Goal: Task Accomplishment & Management: Manage account settings

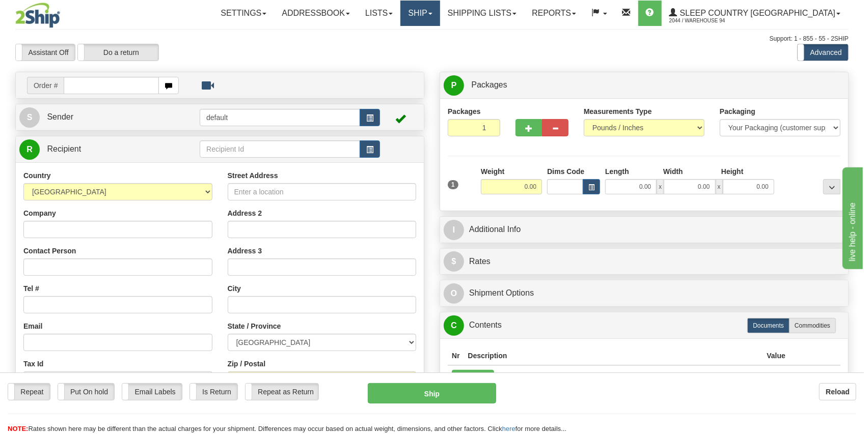
click at [439, 17] on link "Ship" at bounding box center [419, 13] width 39 height 25
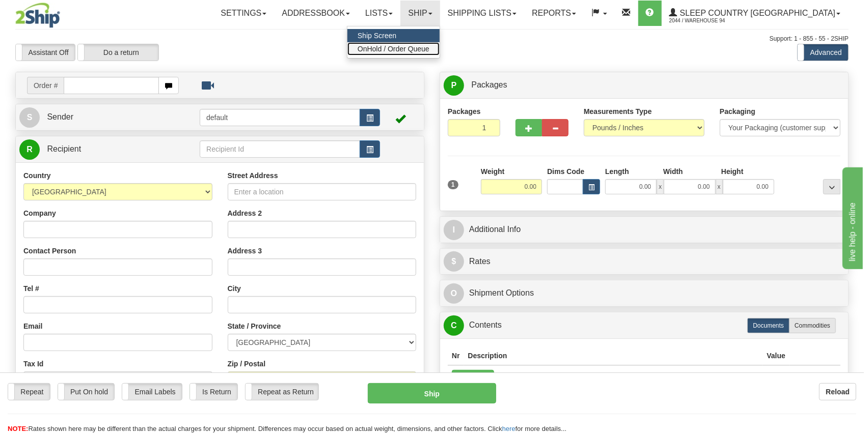
click at [429, 49] on span "OnHold / Order Queue" at bounding box center [393, 49] width 72 height 8
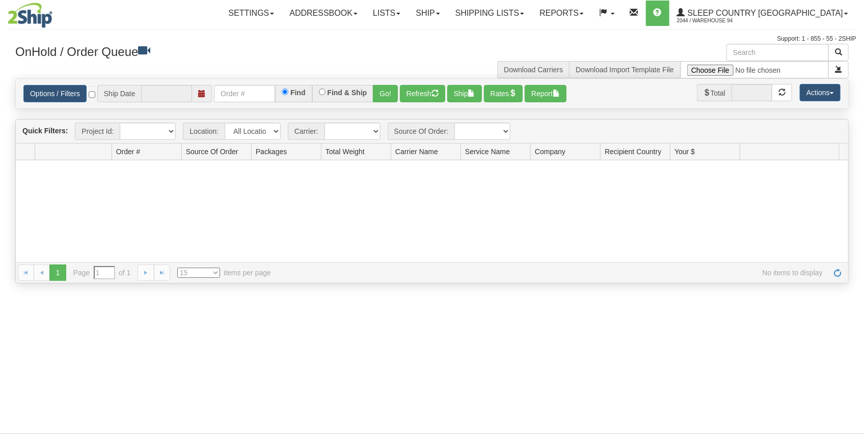
type input "09/23/2025"
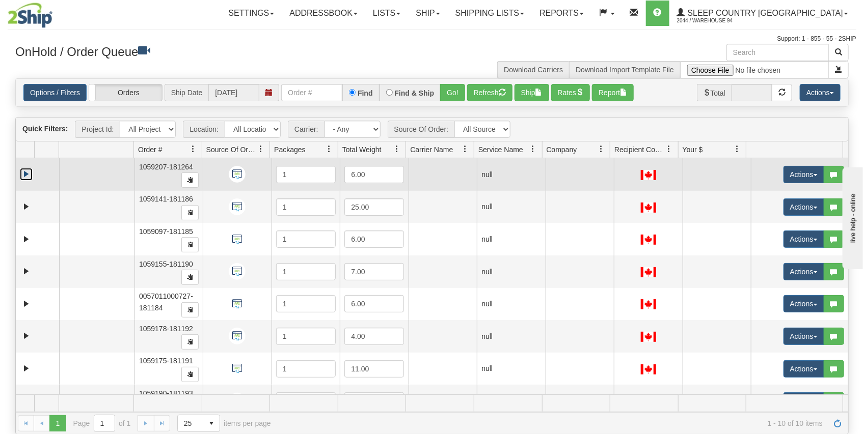
click at [32, 172] on link "Expand" at bounding box center [26, 174] width 13 height 13
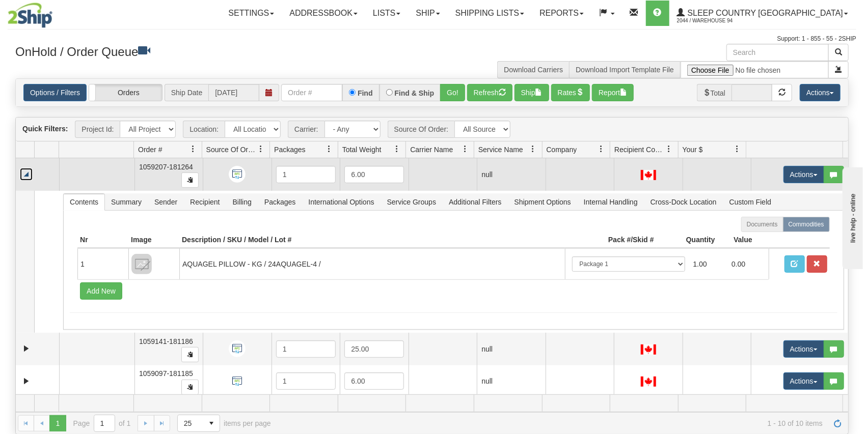
click at [30, 172] on link "Collapse" at bounding box center [26, 174] width 13 height 13
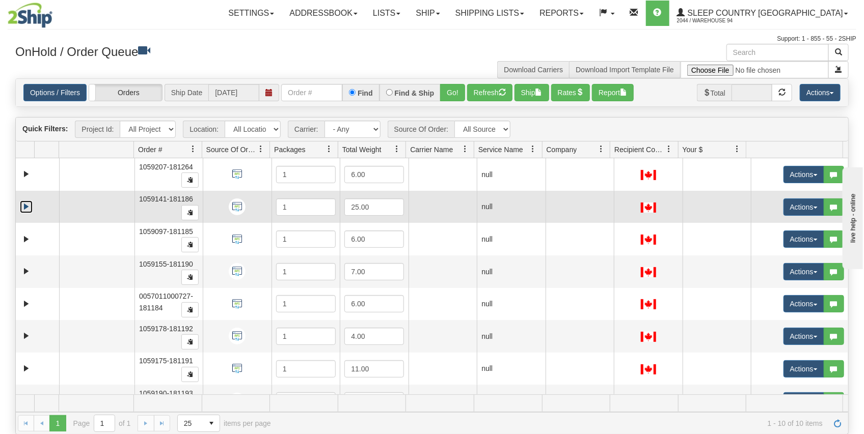
click at [23, 201] on link "Expand" at bounding box center [26, 207] width 13 height 13
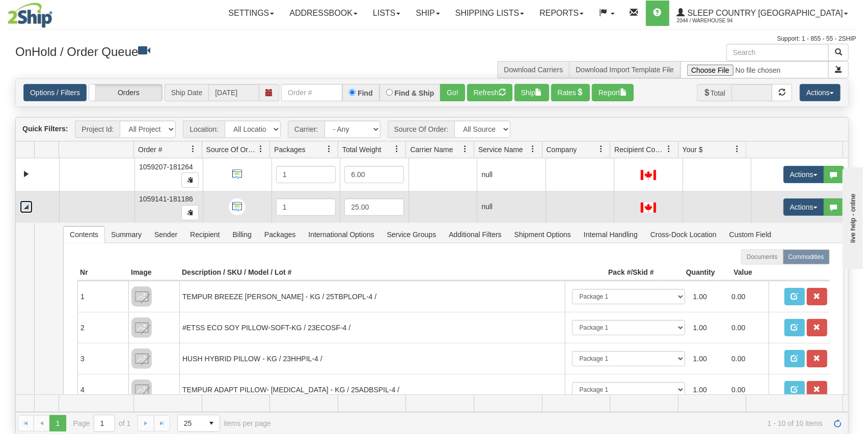
click at [23, 201] on link "Collapse" at bounding box center [26, 207] width 13 height 13
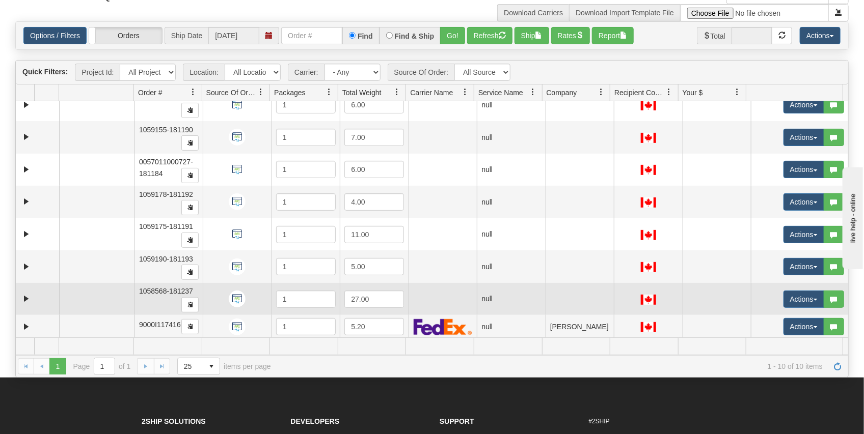
scroll to position [68, 0]
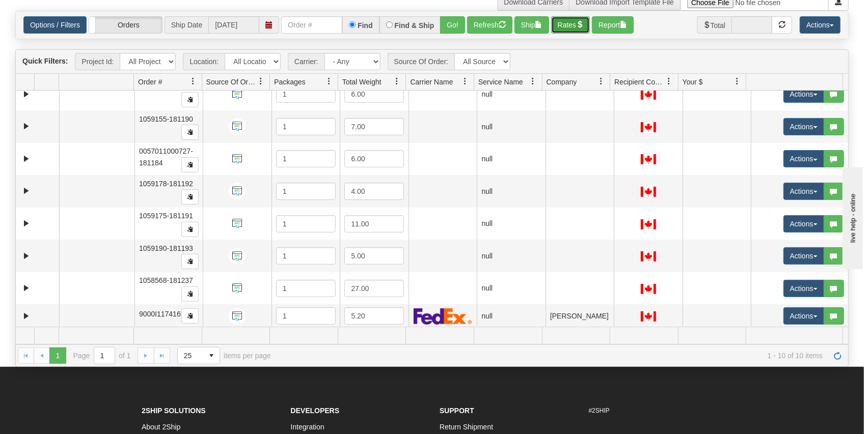
click at [563, 25] on button "Rates" at bounding box center [570, 24] width 39 height 17
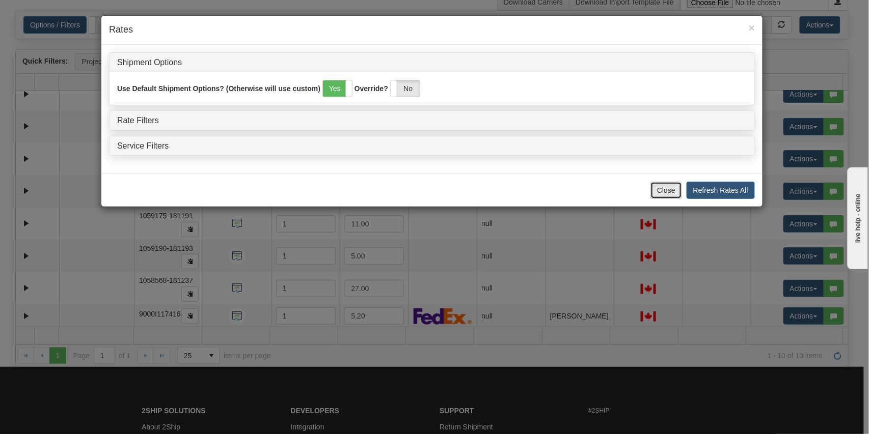
click at [665, 191] on button "Close" at bounding box center [666, 190] width 32 height 17
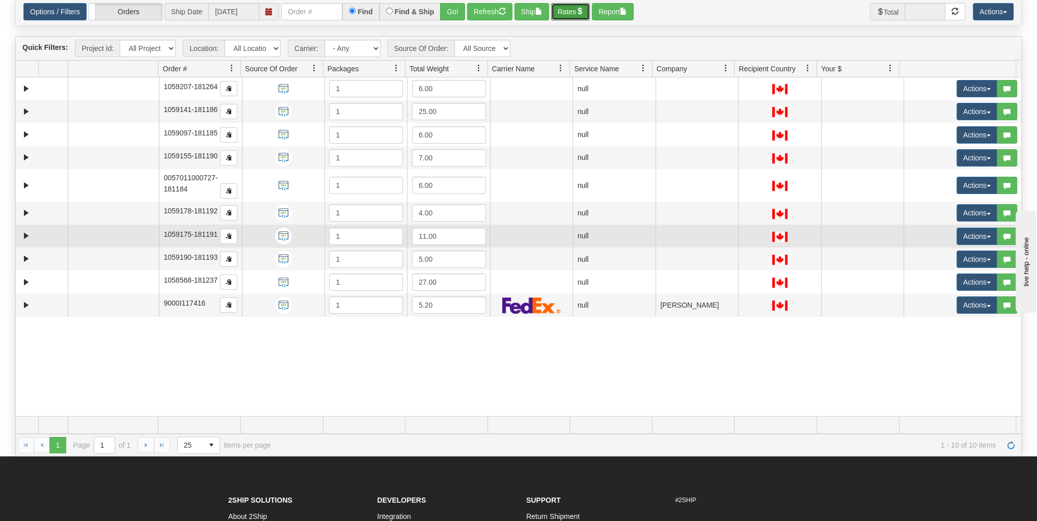
scroll to position [0, 0]
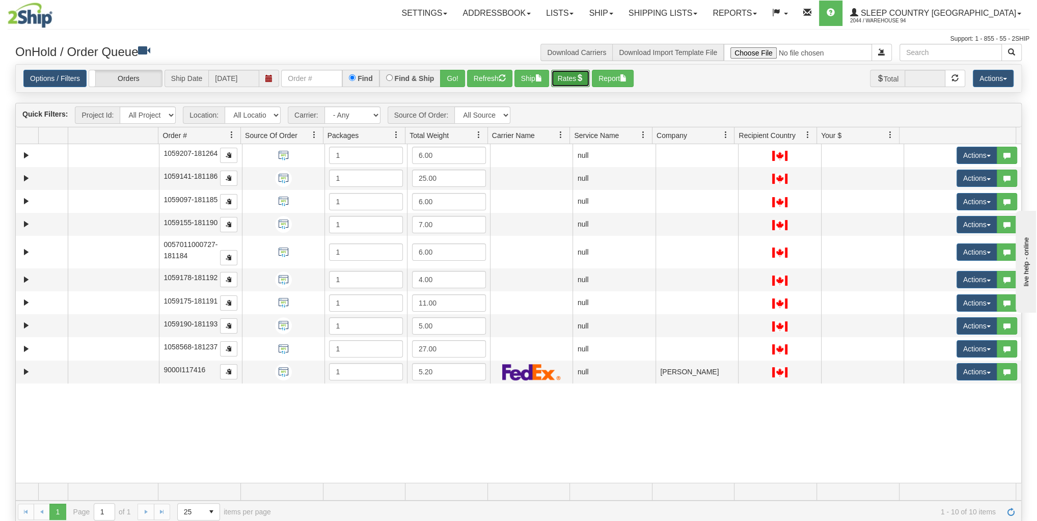
click at [573, 80] on button "Rates" at bounding box center [570, 78] width 39 height 17
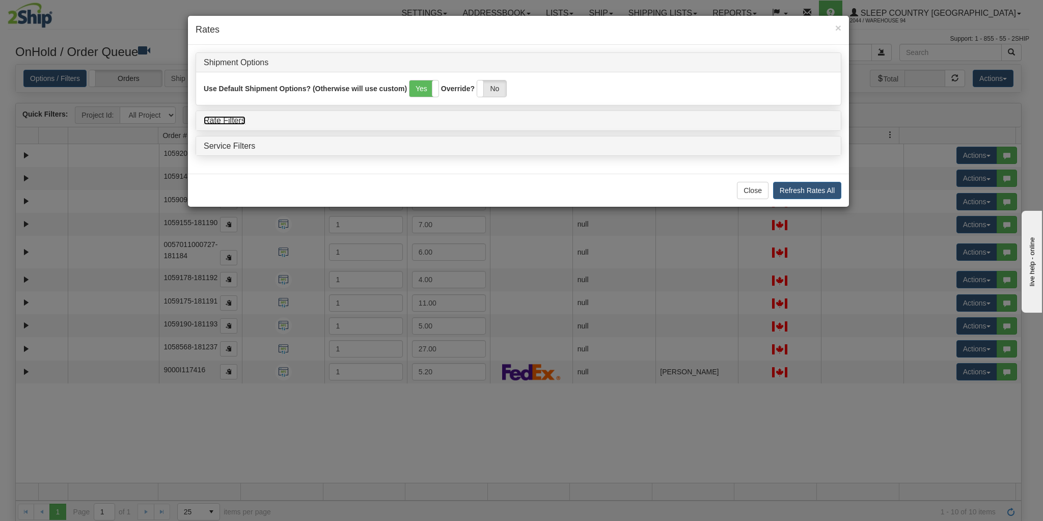
click at [227, 117] on link "Rate Filters" at bounding box center [225, 120] width 42 height 9
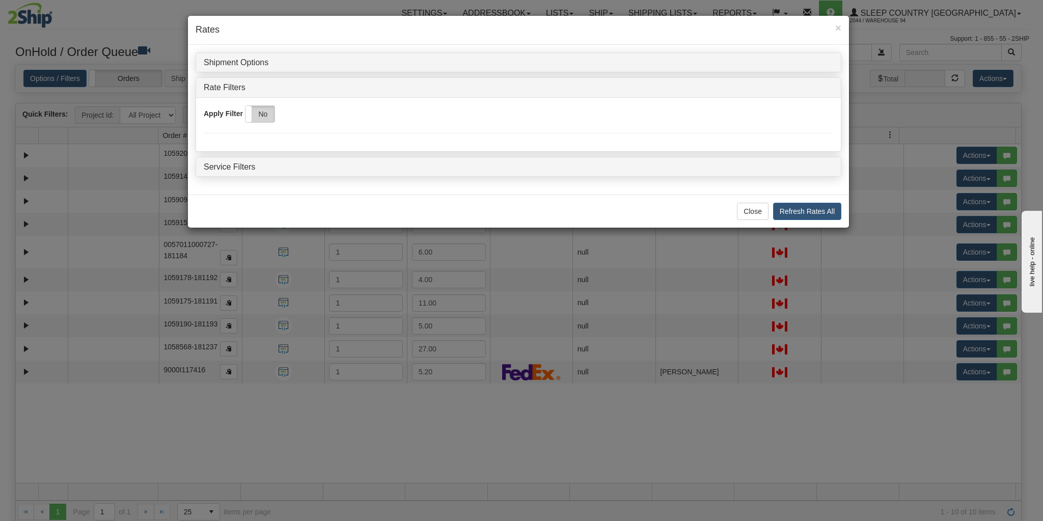
click at [254, 113] on label "No" at bounding box center [259, 114] width 29 height 16
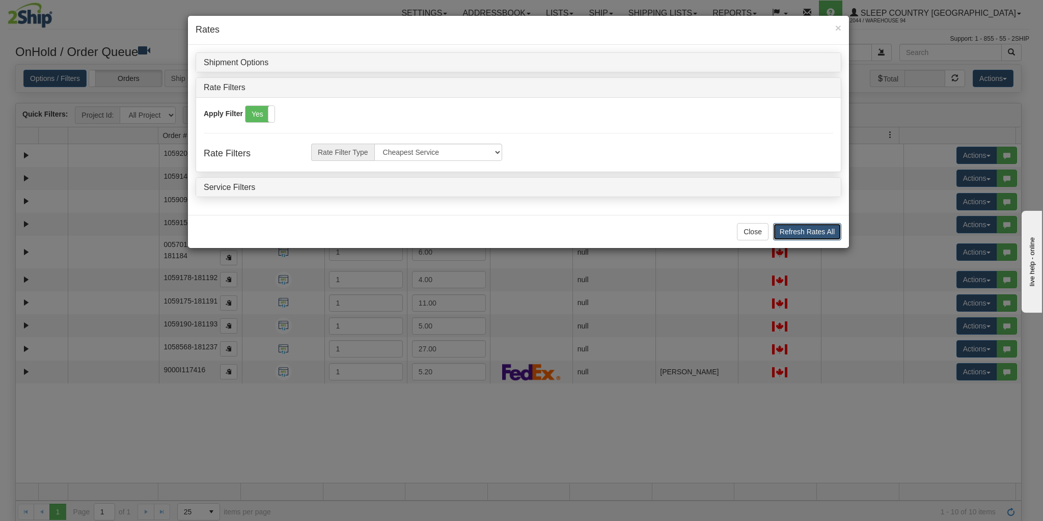
click at [796, 229] on button "Refresh Rates All" at bounding box center [807, 231] width 68 height 17
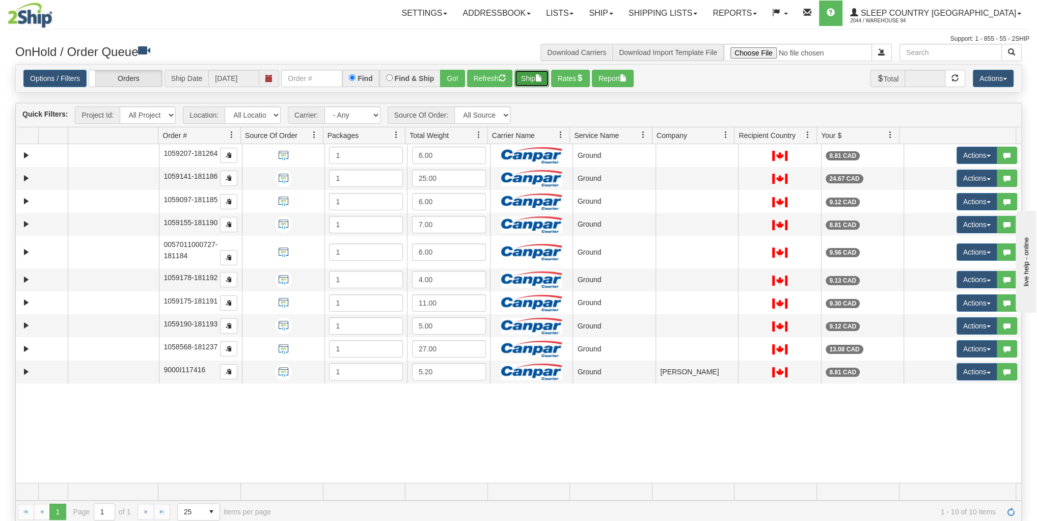
click at [522, 74] on button "Ship" at bounding box center [531, 78] width 35 height 17
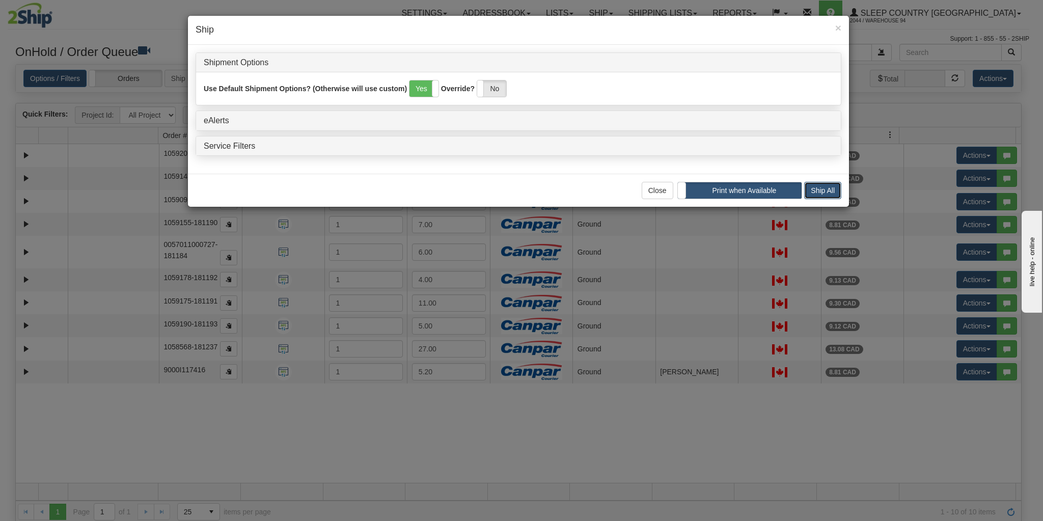
click at [818, 188] on button "Ship All" at bounding box center [822, 190] width 37 height 17
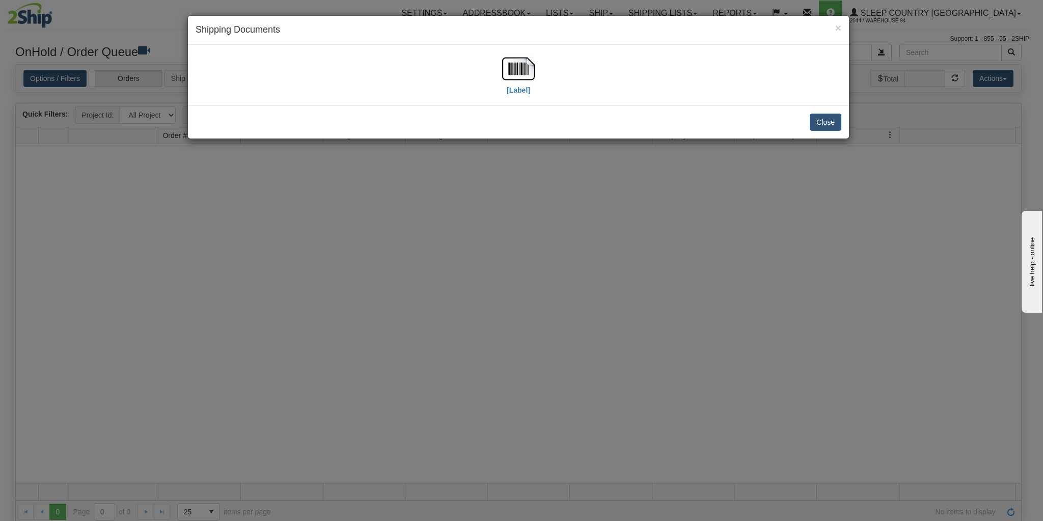
click at [829, 112] on div "Close" at bounding box center [518, 121] width 661 height 33
click at [827, 114] on button "Close" at bounding box center [826, 122] width 32 height 17
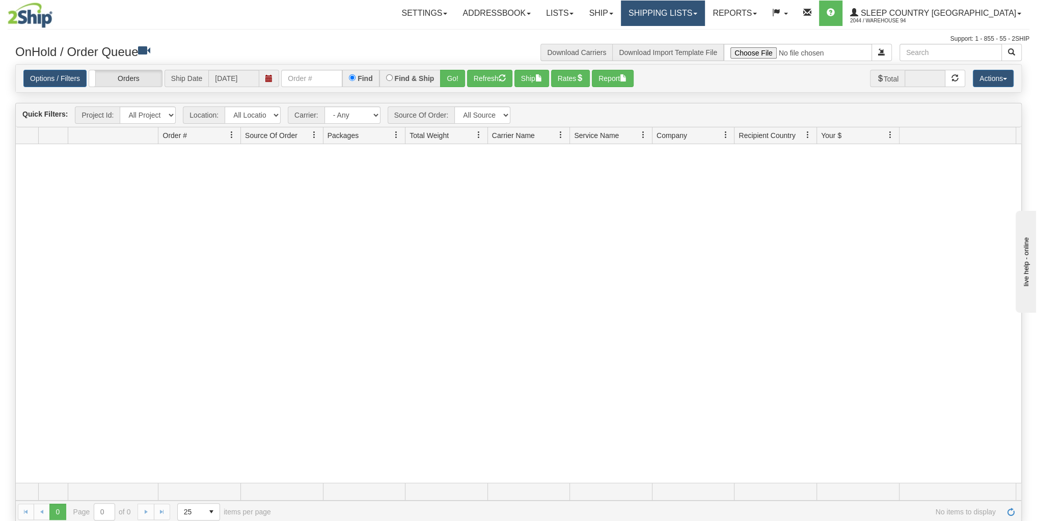
click at [695, 15] on link "Shipping lists" at bounding box center [663, 13] width 84 height 25
click at [620, 14] on link "Ship" at bounding box center [600, 13] width 39 height 25
click at [687, 22] on link "Shipping lists" at bounding box center [663, 13] width 84 height 25
click at [677, 43] on link "Search Shipment History" at bounding box center [654, 48] width 99 height 13
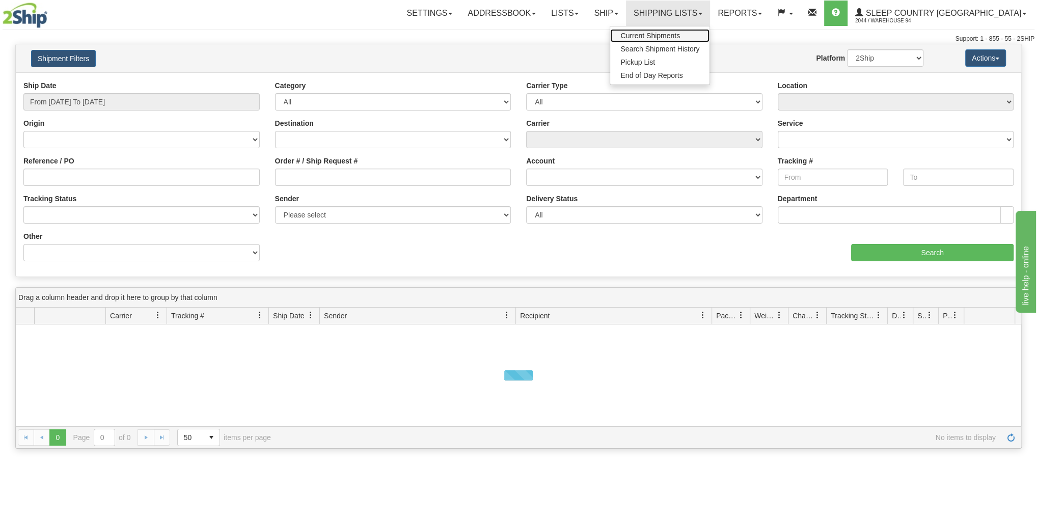
click at [680, 32] on span "Current Shipments" at bounding box center [650, 36] width 60 height 8
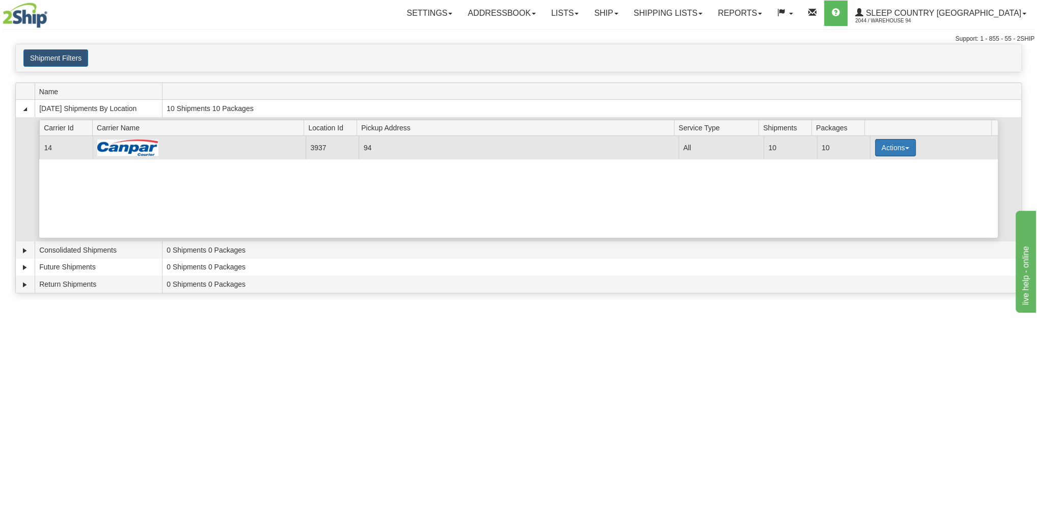
click at [880, 148] on button "Actions" at bounding box center [895, 147] width 41 height 17
click at [874, 162] on link "Details" at bounding box center [874, 166] width 81 height 13
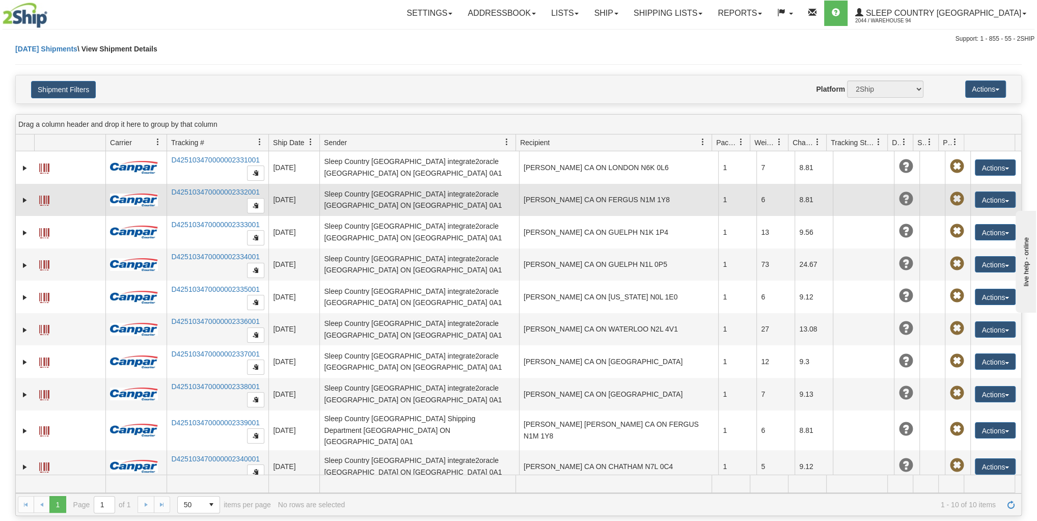
click at [718, 205] on td "1" at bounding box center [737, 200] width 38 height 33
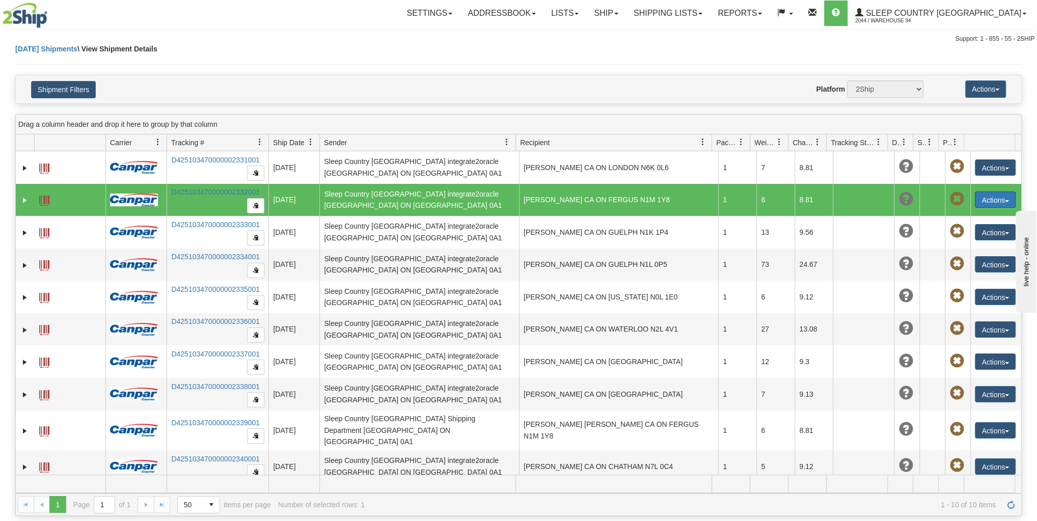
click at [993, 198] on button "Actions" at bounding box center [995, 199] width 41 height 16
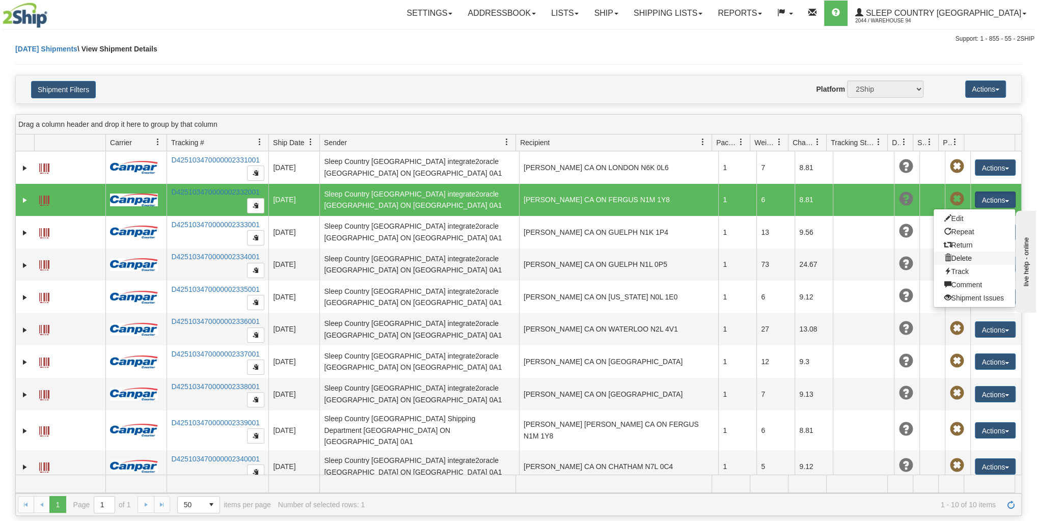
click at [961, 255] on link "Delete" at bounding box center [973, 258] width 81 height 13
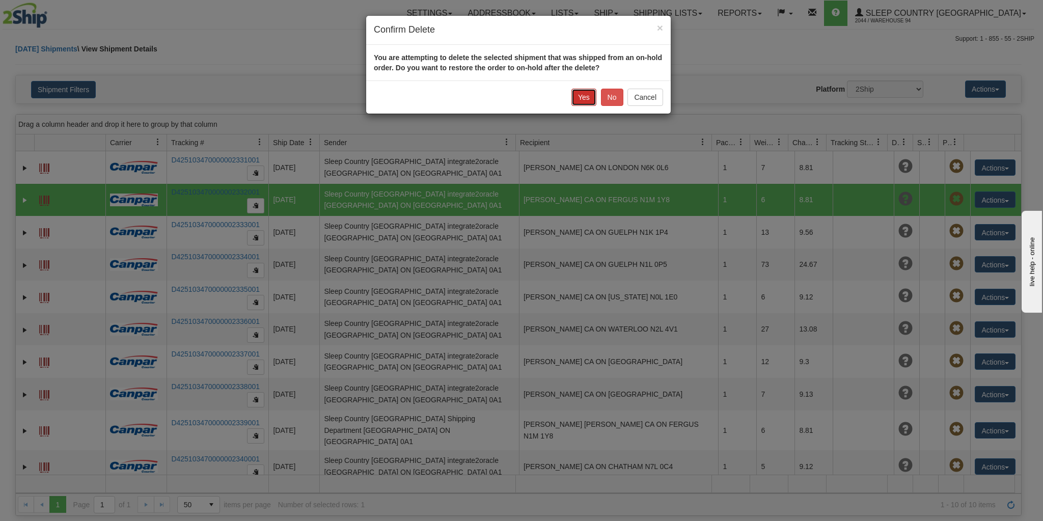
click at [583, 93] on button "Yes" at bounding box center [583, 97] width 25 height 17
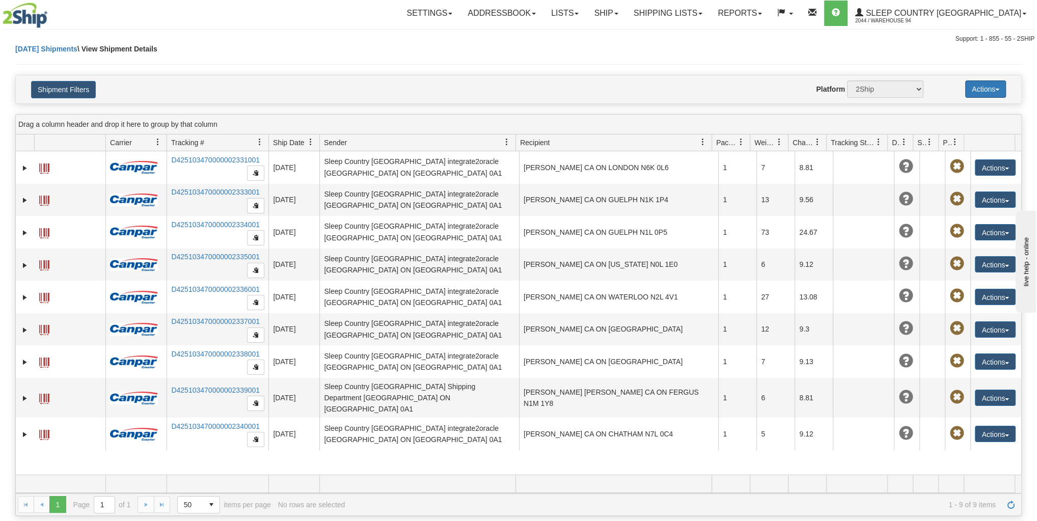
click at [974, 85] on button "Actions" at bounding box center [985, 88] width 41 height 17
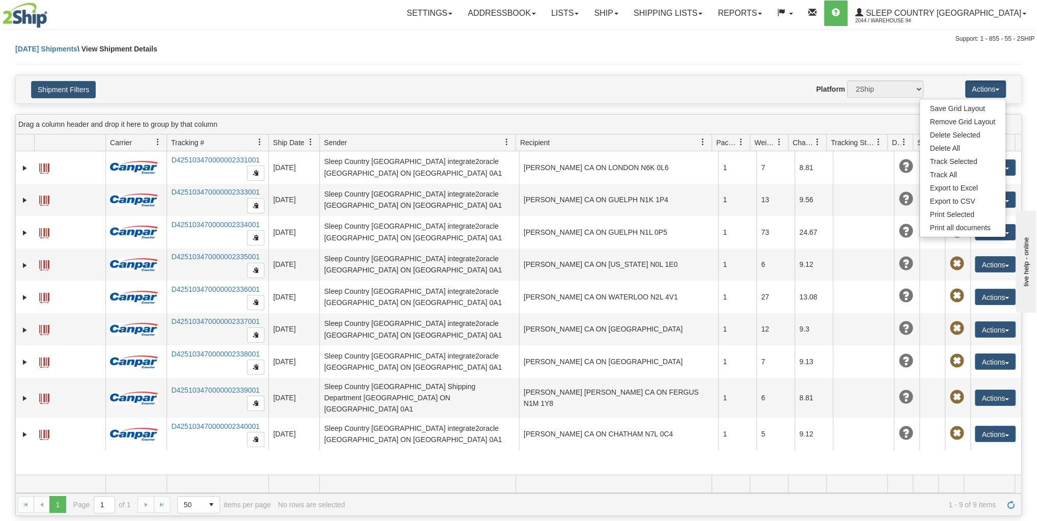
drag, startPoint x: 645, startPoint y: 77, endPoint x: 527, endPoint y: 77, distance: 118.7
click at [643, 77] on div "Shipment Filters Website Agent Nothing selected Client User Platform 2Ship Impo…" at bounding box center [518, 89] width 1005 height 28
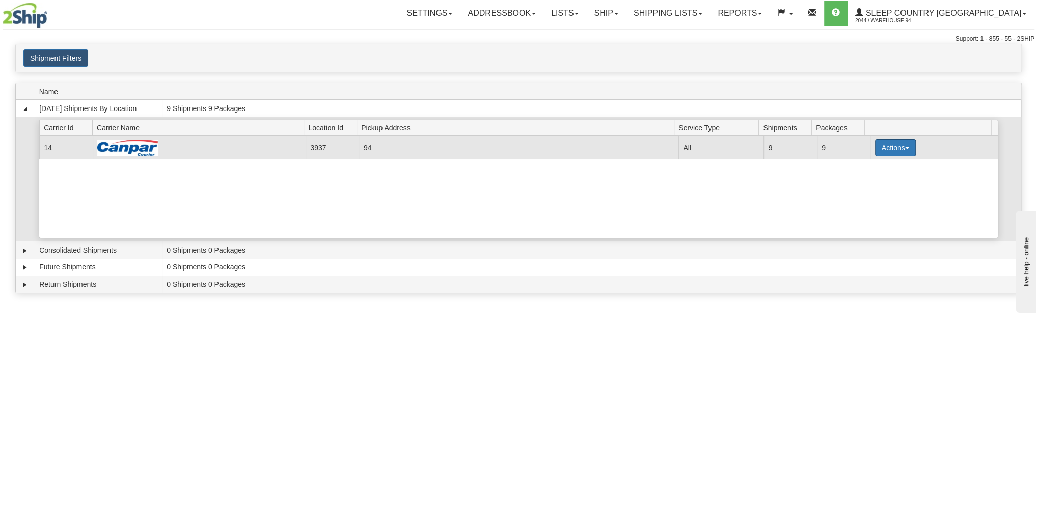
click at [879, 141] on button "Actions" at bounding box center [895, 147] width 41 height 17
click at [865, 216] on span "Print" at bounding box center [854, 219] width 21 height 7
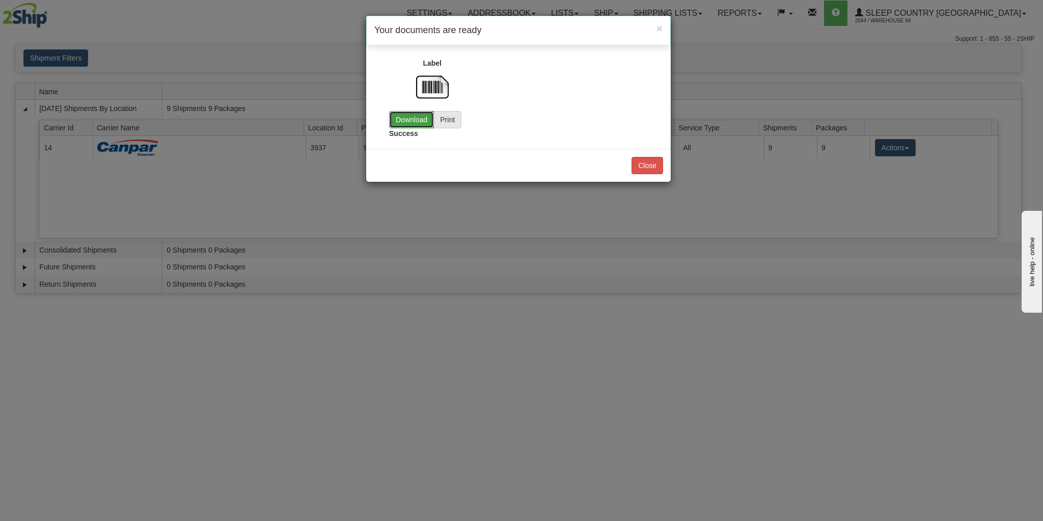
click at [389, 119] on link "Download" at bounding box center [411, 119] width 45 height 17
click at [645, 162] on button "Close" at bounding box center [647, 165] width 32 height 17
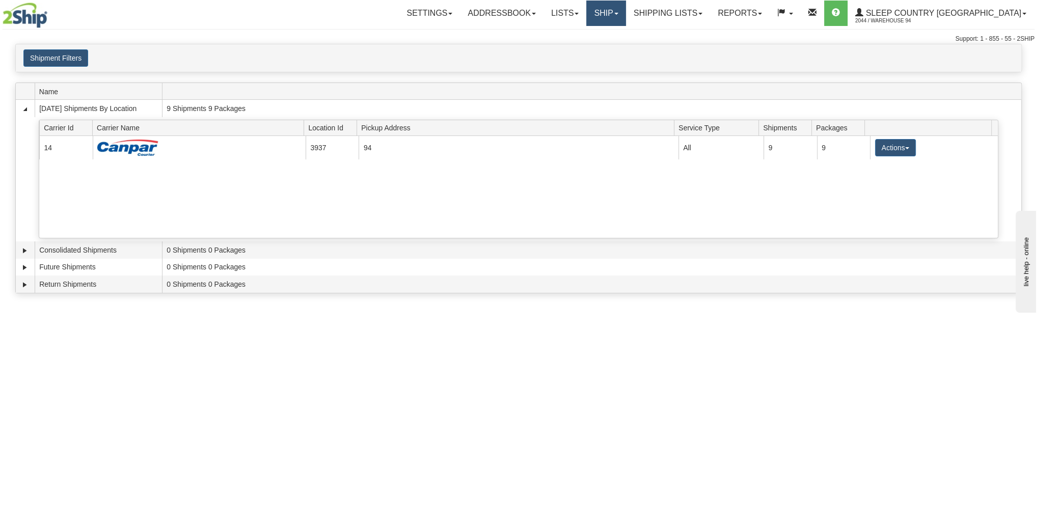
click at [625, 18] on link "Ship" at bounding box center [605, 13] width 39 height 25
click at [615, 48] on span "OnHold / Order Queue" at bounding box center [579, 49] width 72 height 8
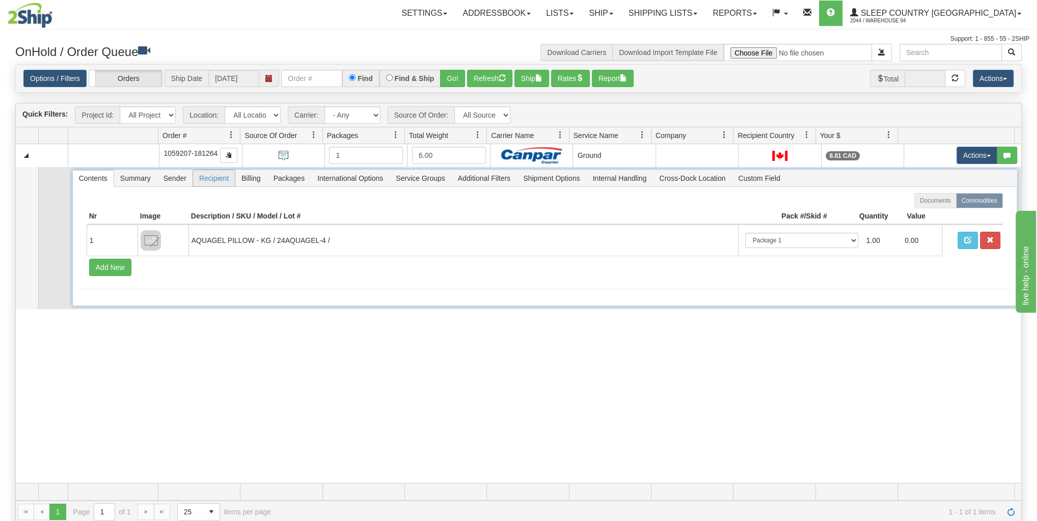
click at [209, 175] on span "Recipient" at bounding box center [214, 178] width 42 height 16
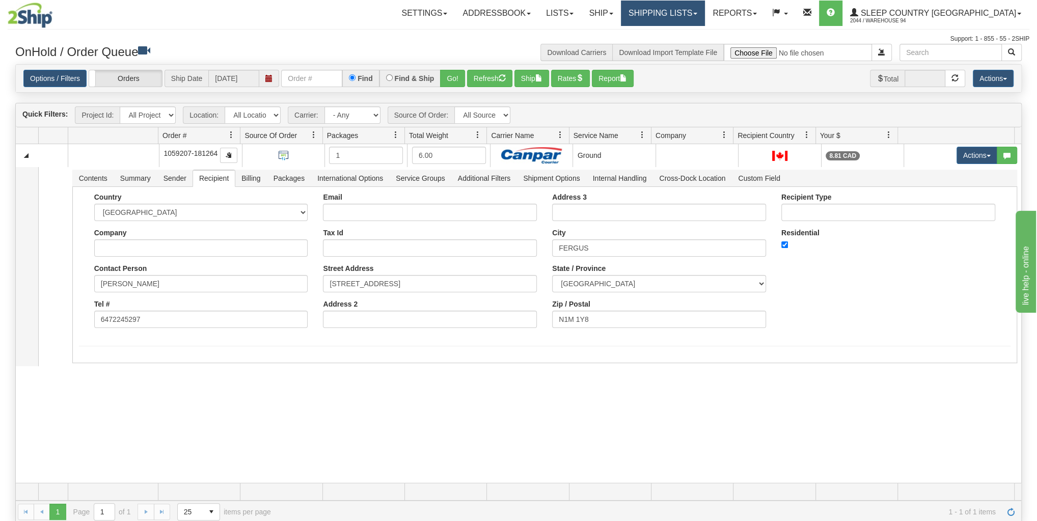
click at [678, 12] on link "Shipping lists" at bounding box center [663, 13] width 84 height 25
click at [675, 35] on span "Current Shipments" at bounding box center [645, 36] width 60 height 8
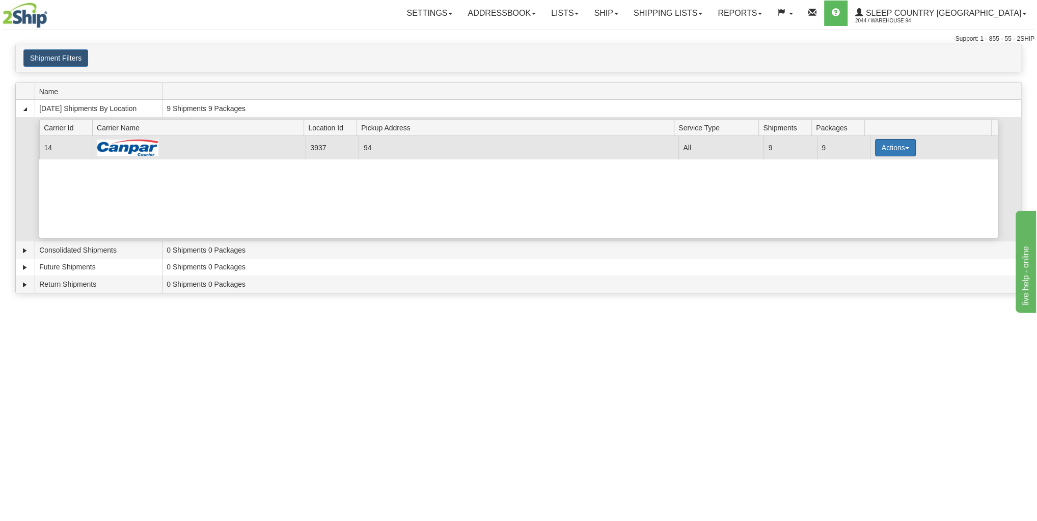
click at [876, 143] on button "Actions" at bounding box center [895, 147] width 41 height 17
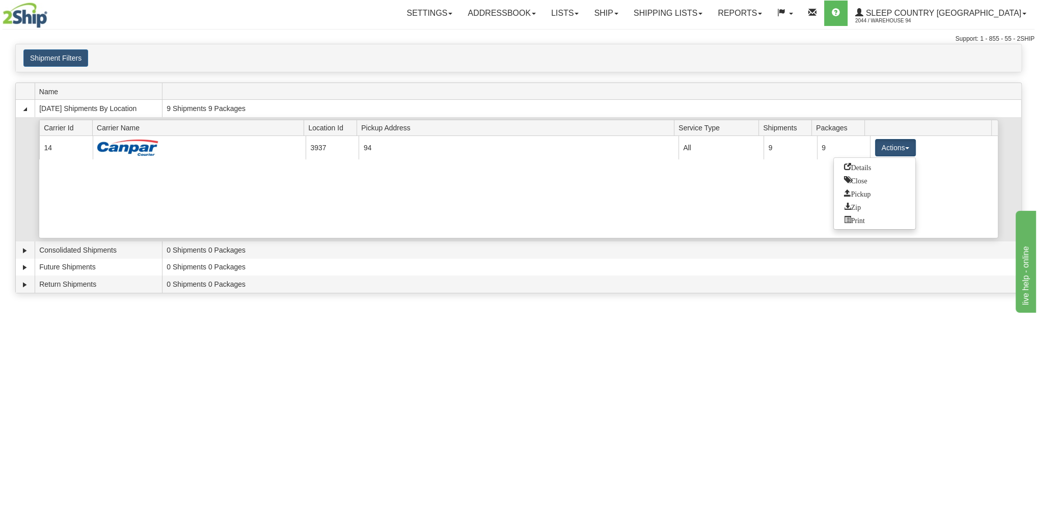
click at [861, 163] on span "Details" at bounding box center [857, 166] width 27 height 7
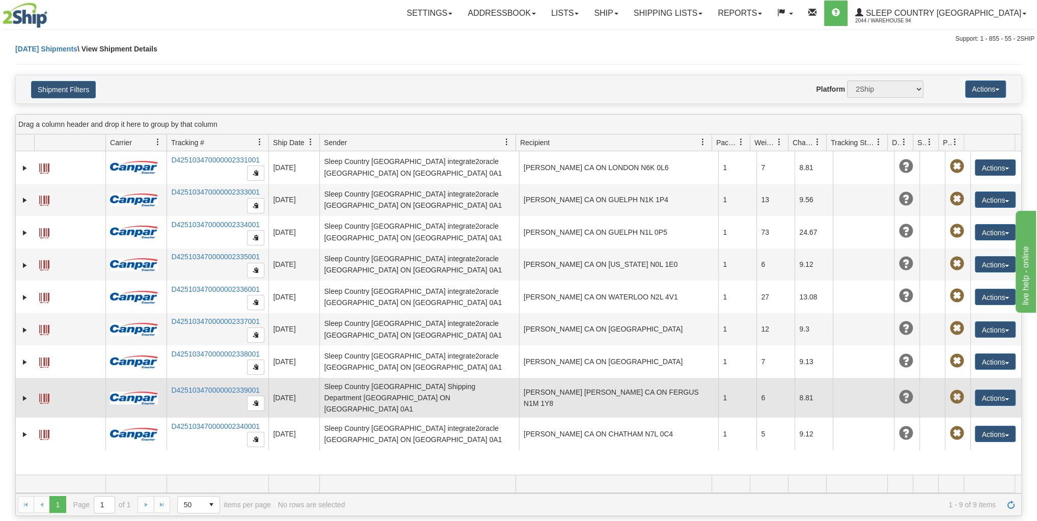
click at [567, 390] on td "[PERSON_NAME] [PERSON_NAME] CA ON FERGUS N1M 1Y8" at bounding box center [619, 398] width 200 height 40
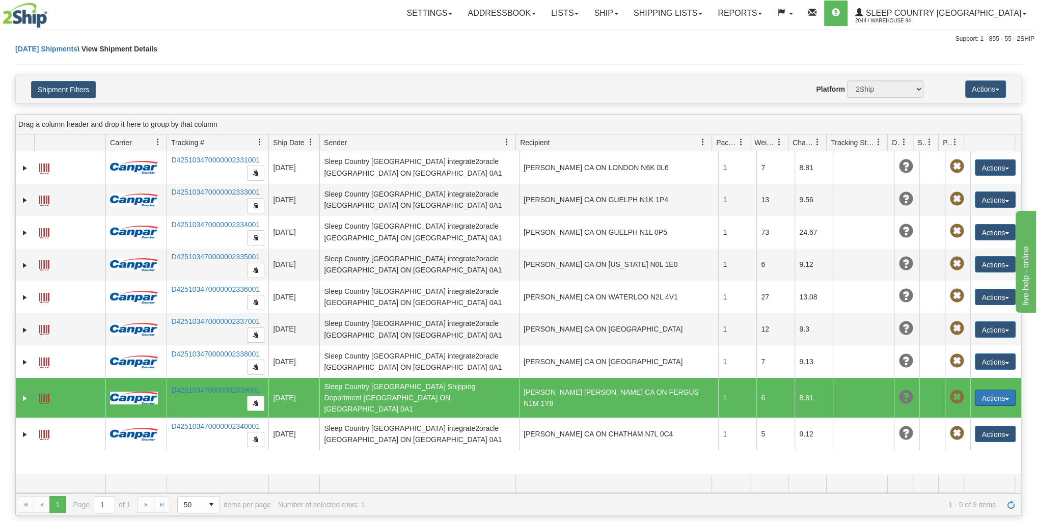
click at [994, 390] on button "Actions" at bounding box center [995, 398] width 41 height 16
click at [959, 450] on link "Delete" at bounding box center [973, 456] width 81 height 13
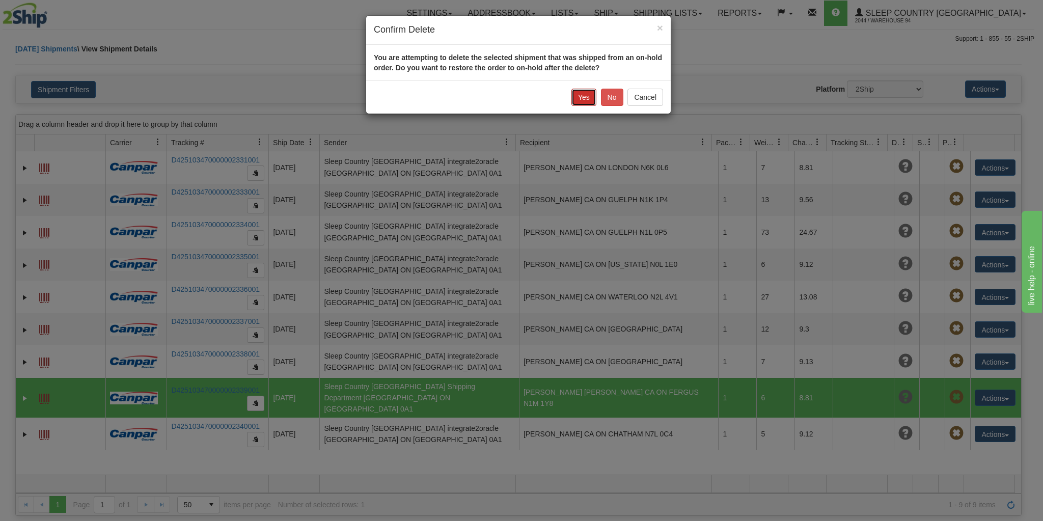
click at [582, 99] on button "Yes" at bounding box center [583, 97] width 25 height 17
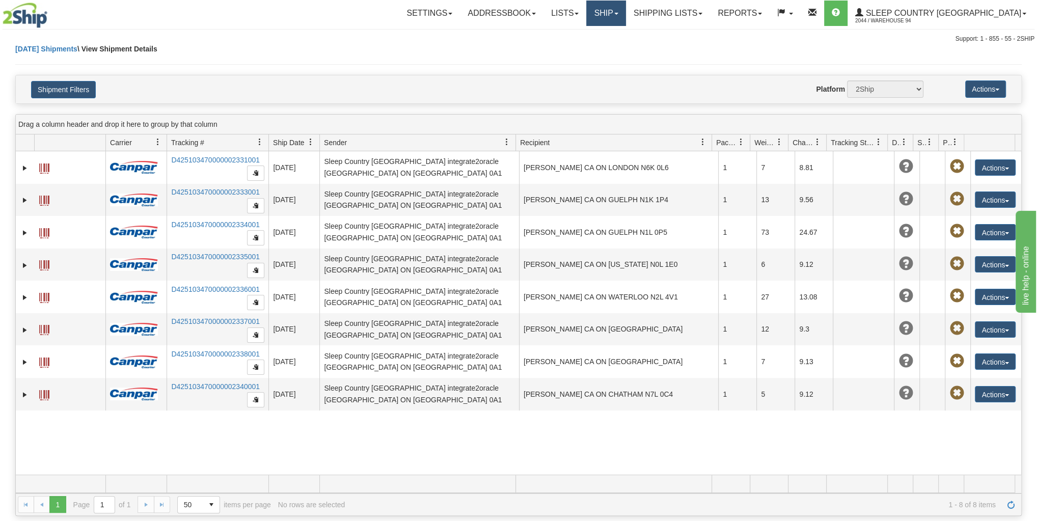
click at [625, 12] on link "Ship" at bounding box center [605, 13] width 39 height 25
click at [625, 53] on link "OnHold / Order Queue" at bounding box center [579, 48] width 92 height 13
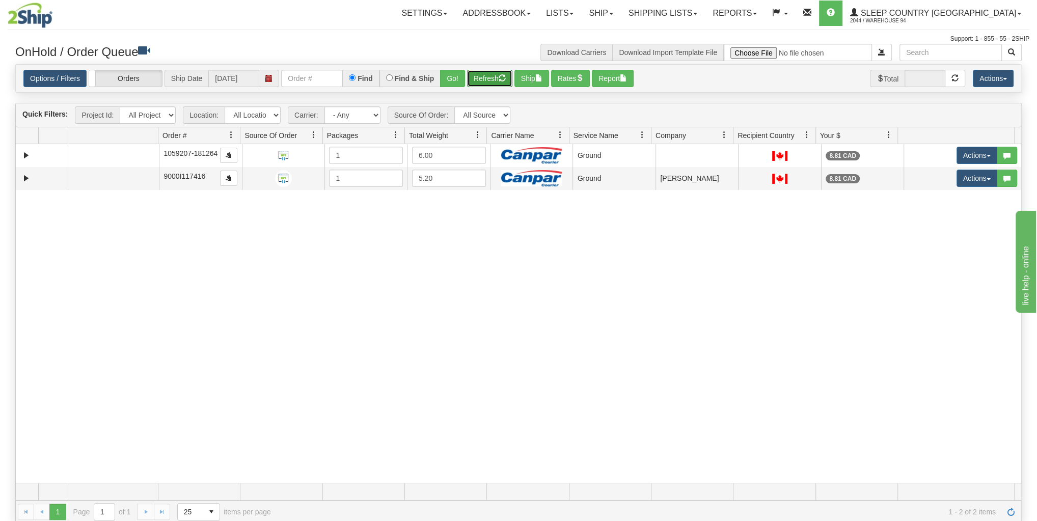
click at [490, 70] on button "Refresh" at bounding box center [489, 78] width 45 height 17
click at [568, 80] on button "Rates" at bounding box center [570, 78] width 39 height 17
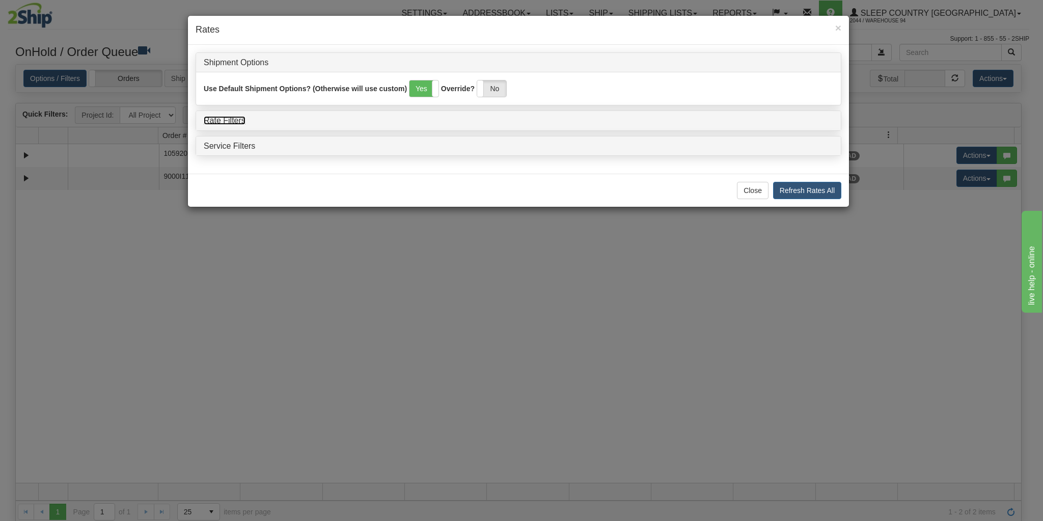
click at [223, 120] on link "Rate Filters" at bounding box center [225, 120] width 42 height 9
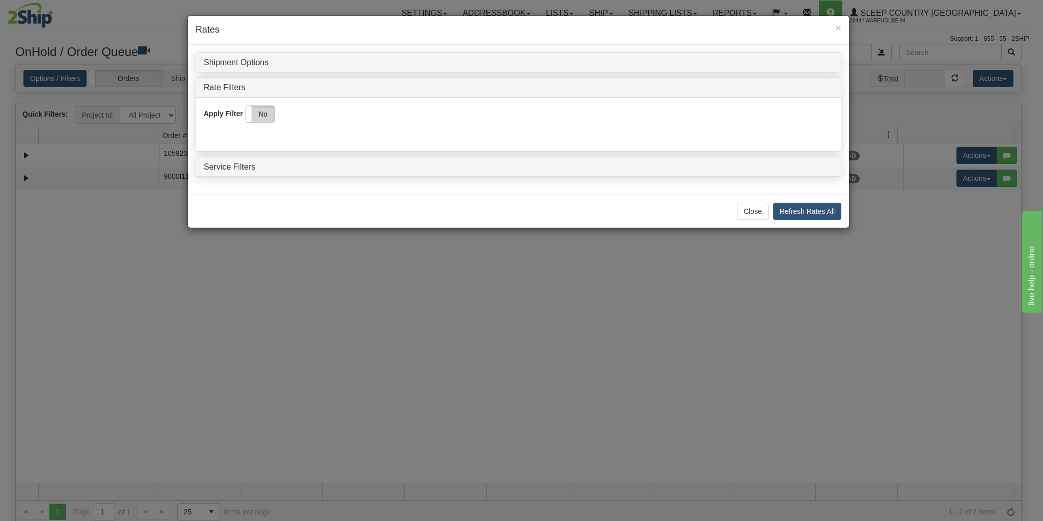
click at [269, 114] on label "No" at bounding box center [259, 114] width 29 height 16
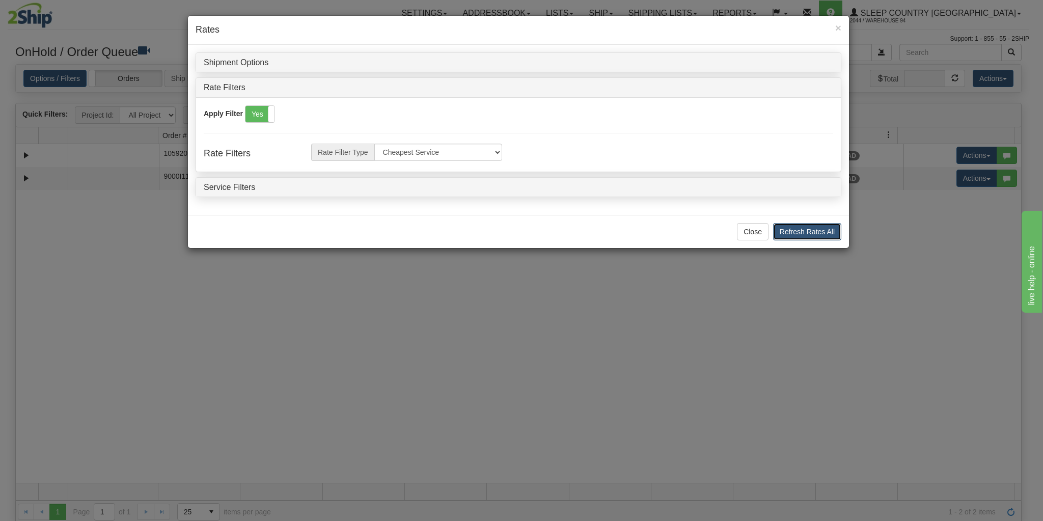
click at [784, 232] on button "Refresh Rates All" at bounding box center [807, 231] width 68 height 17
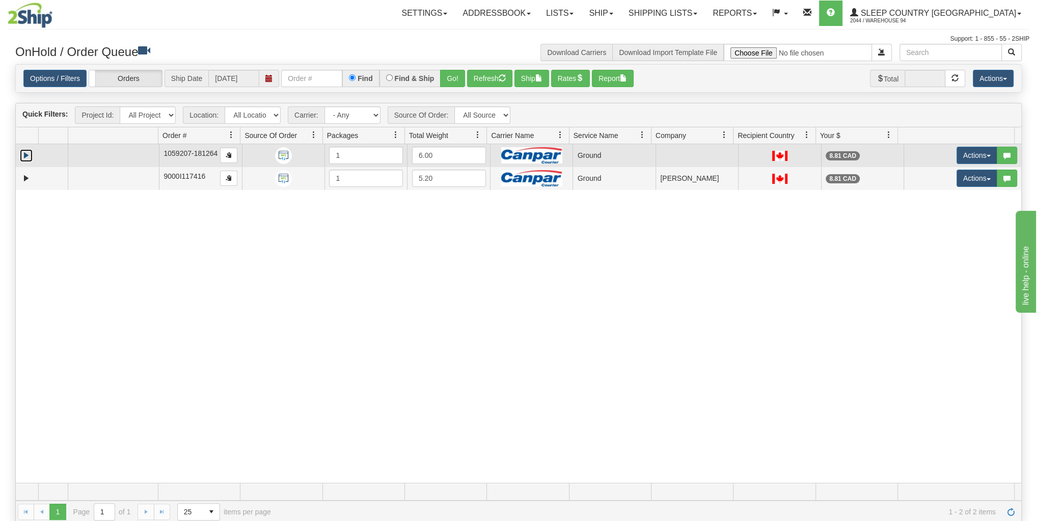
click at [23, 156] on link "Expand" at bounding box center [26, 155] width 13 height 13
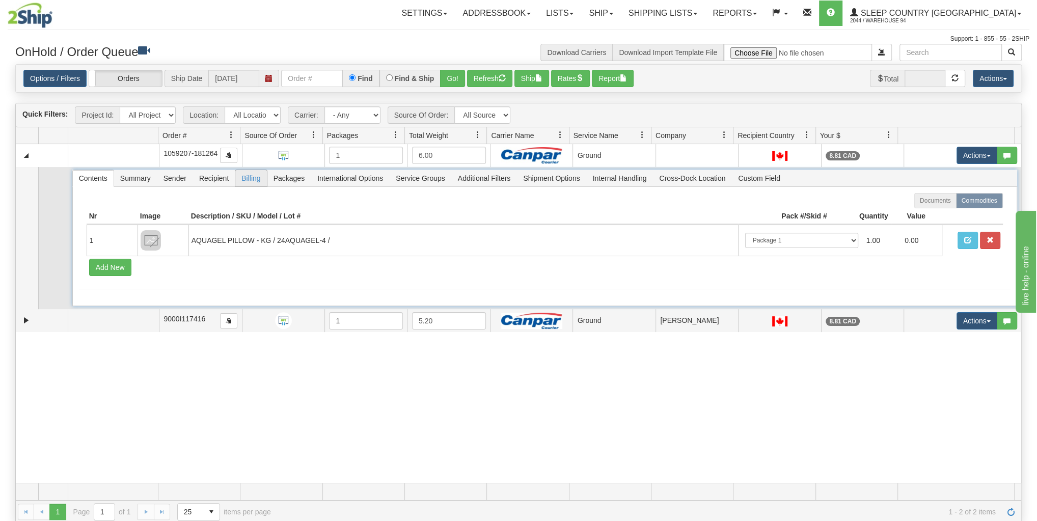
click at [251, 179] on span "Billing" at bounding box center [250, 178] width 31 height 16
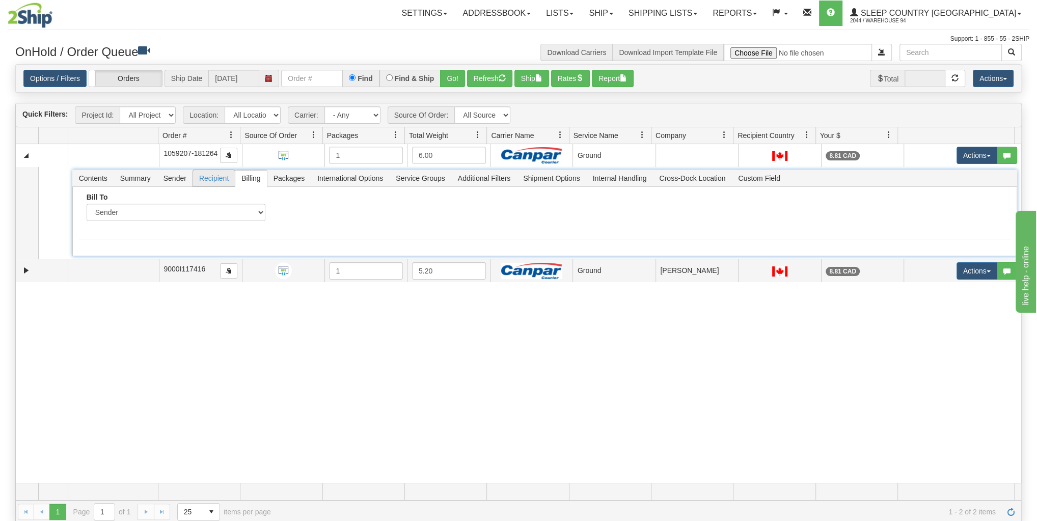
click at [217, 174] on span "Recipient" at bounding box center [214, 178] width 42 height 16
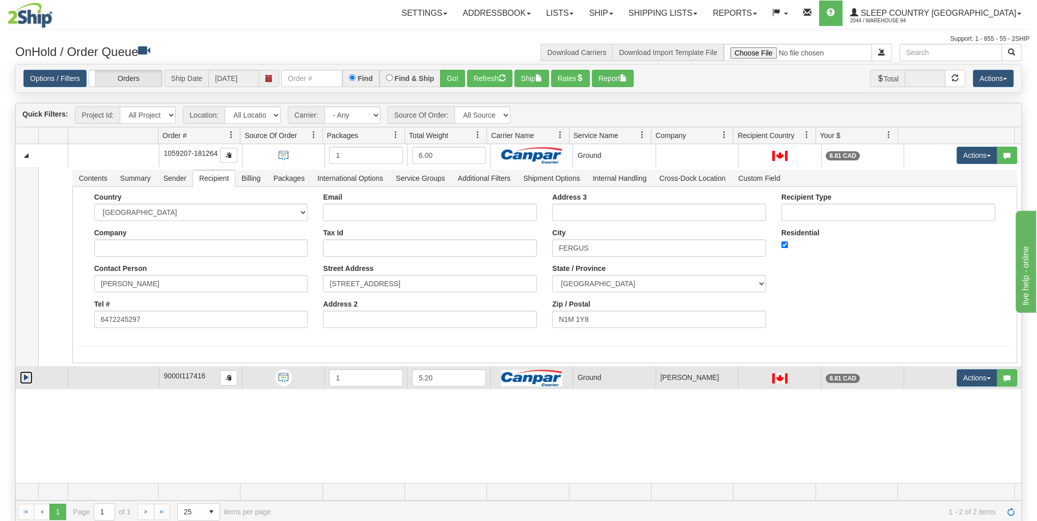
click at [30, 375] on link "Expand" at bounding box center [26, 377] width 13 height 13
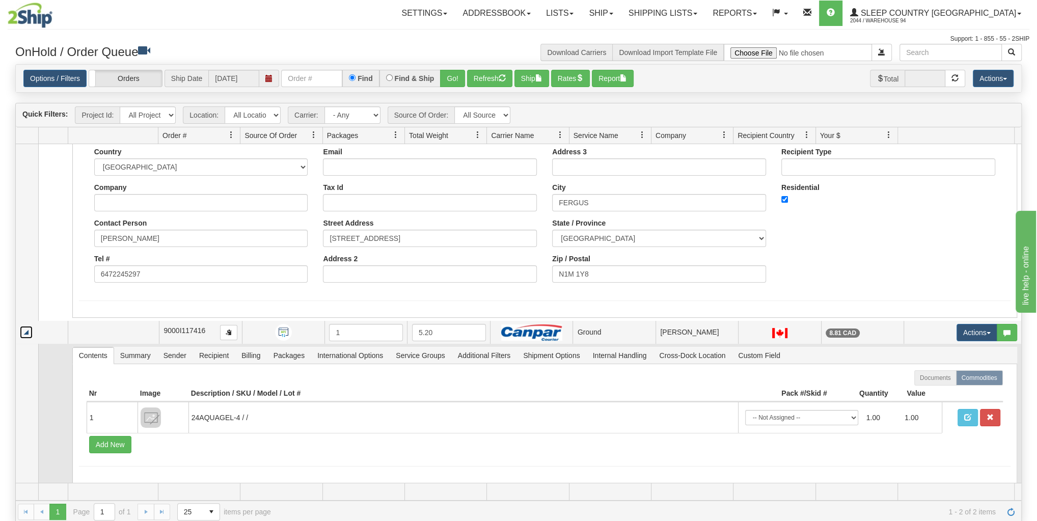
scroll to position [46, 0]
click at [219, 356] on span "Recipient" at bounding box center [214, 354] width 42 height 16
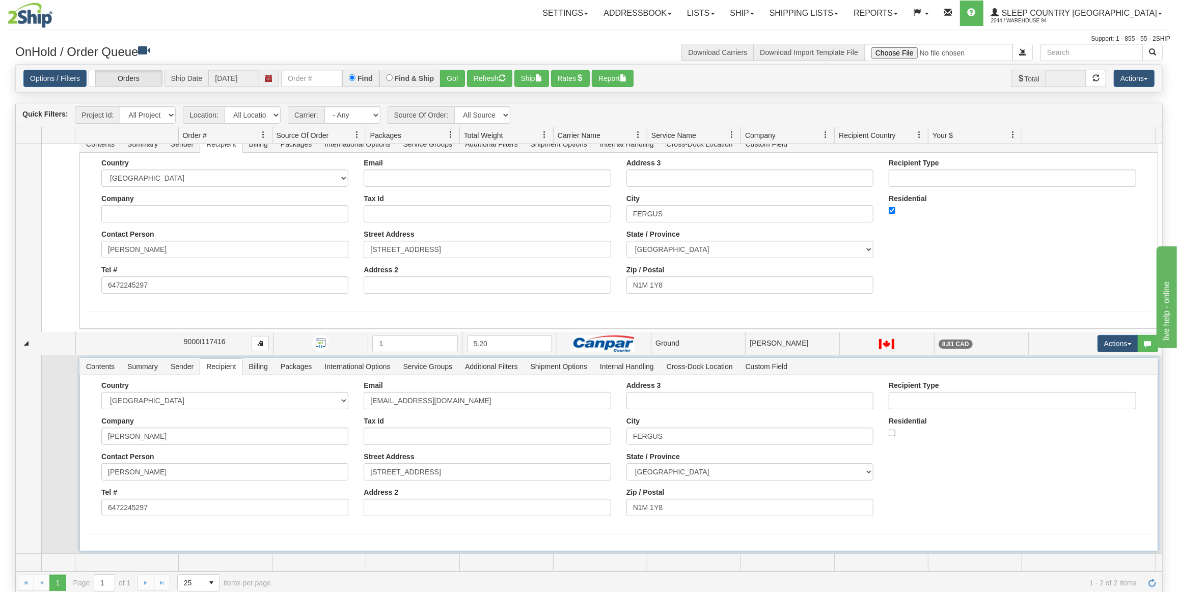
scroll to position [34, 0]
click at [102, 370] on span "Contents" at bounding box center [100, 367] width 41 height 16
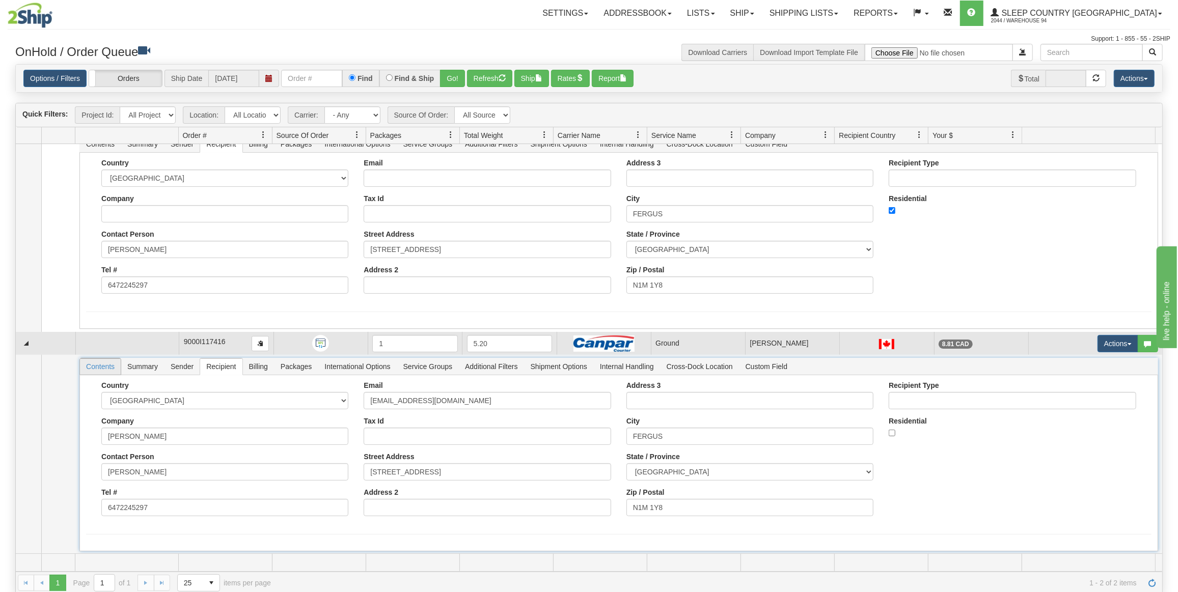
scroll to position [0, 0]
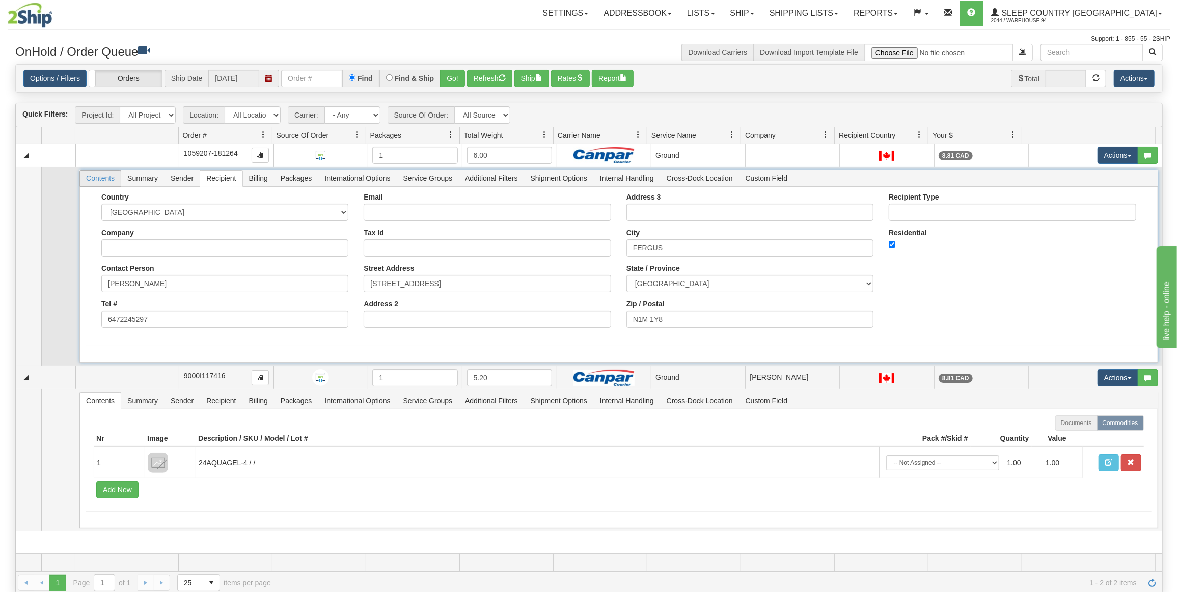
drag, startPoint x: 108, startPoint y: 176, endPoint x: 101, endPoint y: 181, distance: 8.4
click at [101, 181] on span "Contents" at bounding box center [100, 178] width 41 height 16
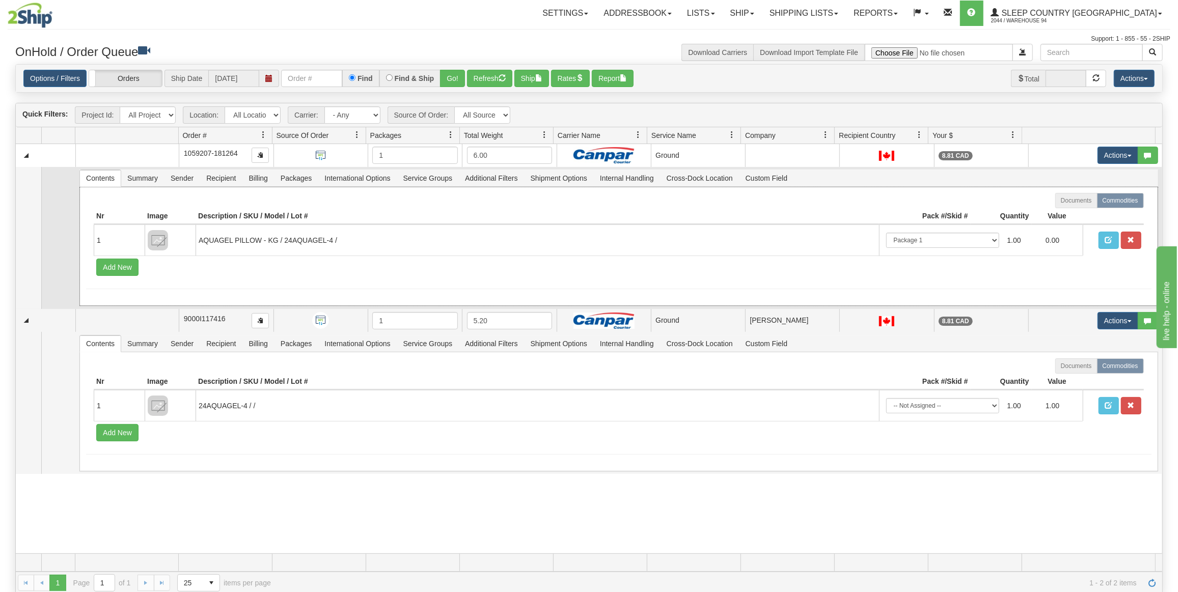
click at [325, 294] on div "Documents Commodities Nr Image Description / SKU / Model / Lot # Pack #/Skid # …" at bounding box center [618, 246] width 1079 height 119
click at [217, 177] on span "Recipient" at bounding box center [221, 178] width 42 height 16
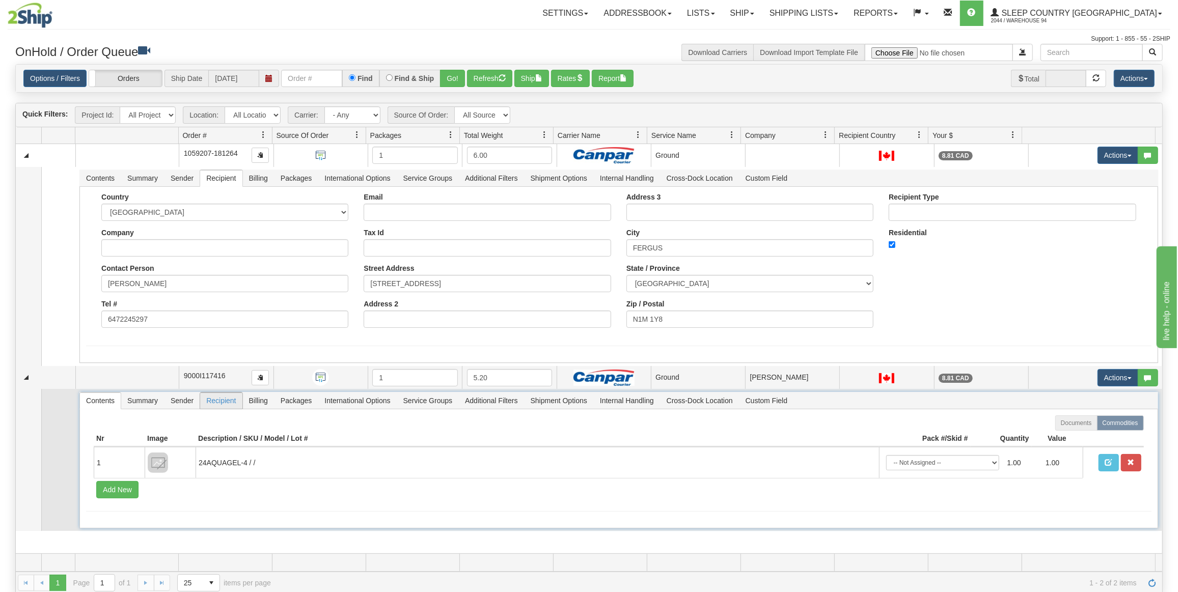
click at [229, 401] on span "Recipient" at bounding box center [221, 401] width 42 height 16
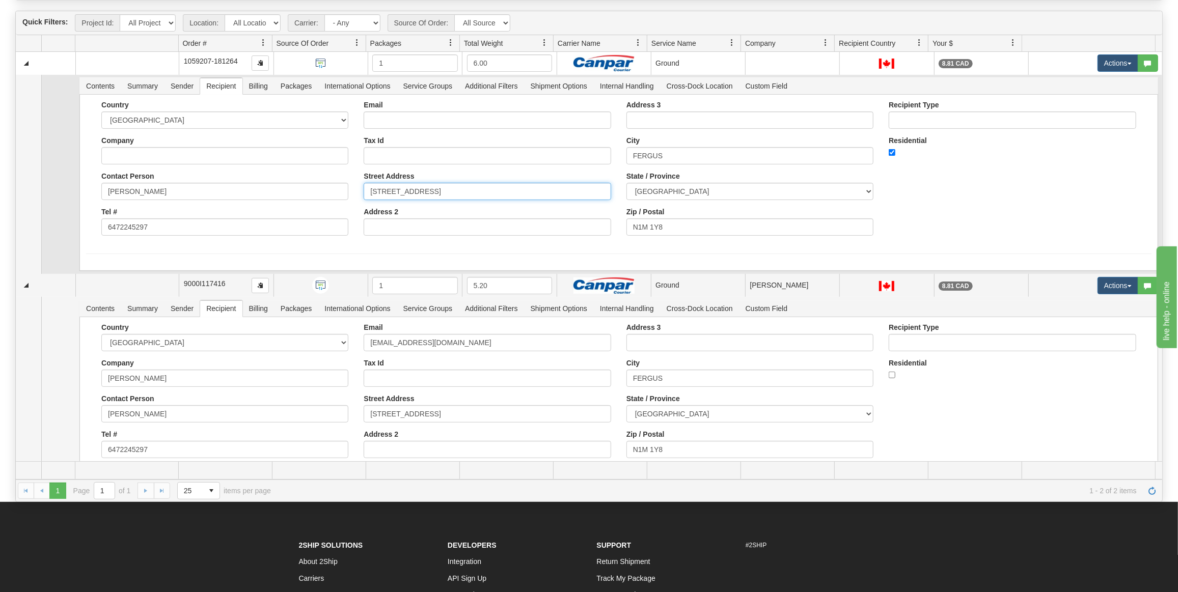
drag, startPoint x: 405, startPoint y: 192, endPoint x: 356, endPoint y: 212, distance: 52.6
click at [351, 192] on div "Country AFGHANISTAN ALAND ISLANDS ALBANIA ALGERIA AMERICAN SAMOA ANDORRA ANGOLA…" at bounding box center [618, 172] width 1065 height 143
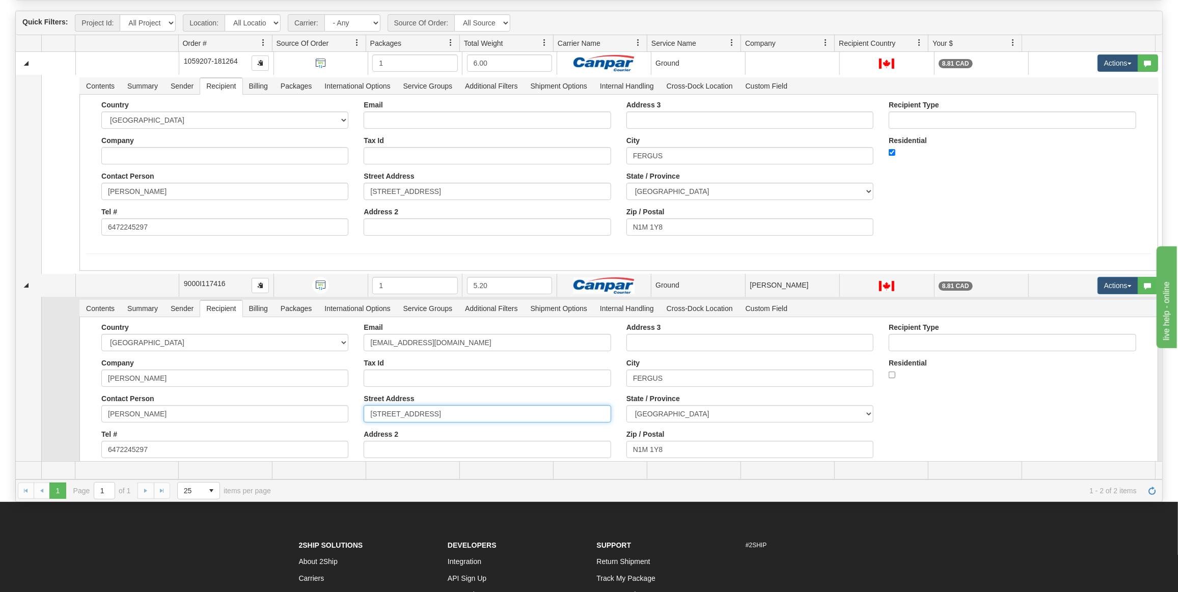
drag, startPoint x: 427, startPoint y: 411, endPoint x: 366, endPoint y: 408, distance: 60.7
click at [366, 408] on input "43 ELORA ST" at bounding box center [487, 413] width 247 height 17
click at [360, 408] on div "Email mcrawf29@yahoo.ca Tax Id Street Address 43 ELORA ST Address 2" at bounding box center [487, 394] width 262 height 143
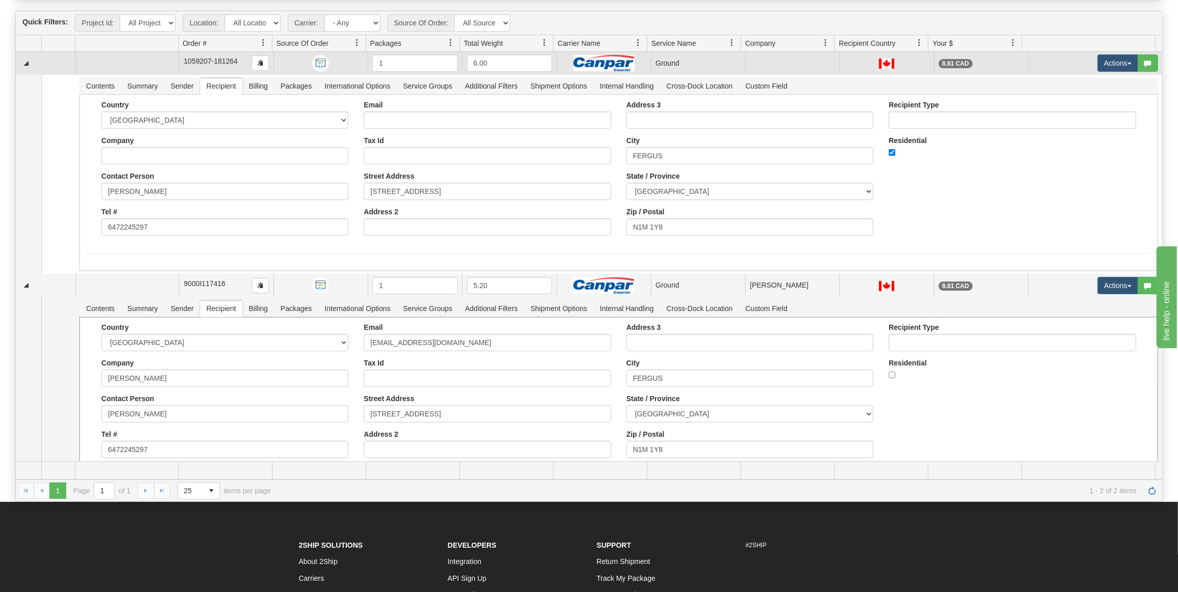
click at [184, 60] on span "1059207-181264" at bounding box center [211, 61] width 54 height 8
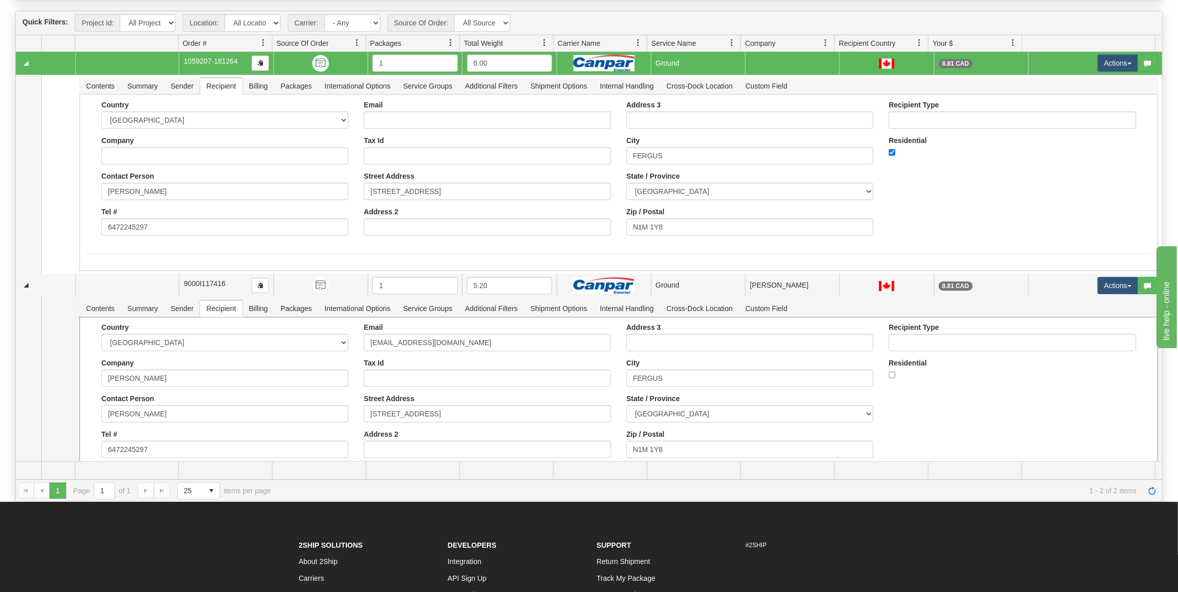
click at [184, 60] on span "1059207-181264" at bounding box center [211, 61] width 54 height 8
click at [187, 58] on span "1059207-181264" at bounding box center [211, 61] width 54 height 8
drag, startPoint x: 209, startPoint y: 61, endPoint x: 187, endPoint y: 59, distance: 21.5
click at [187, 59] on span "1059207-181264" at bounding box center [211, 61] width 54 height 8
click at [187, 58] on span "1059207-181264" at bounding box center [211, 61] width 54 height 8
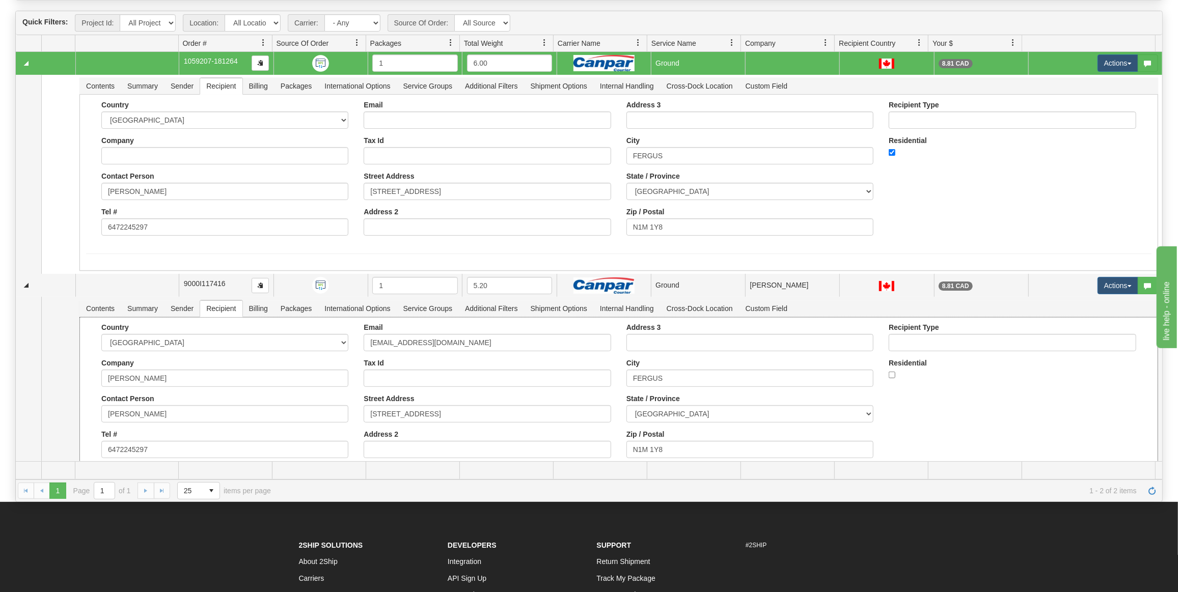
click at [187, 58] on span "1059207-181264" at bounding box center [211, 61] width 54 height 8
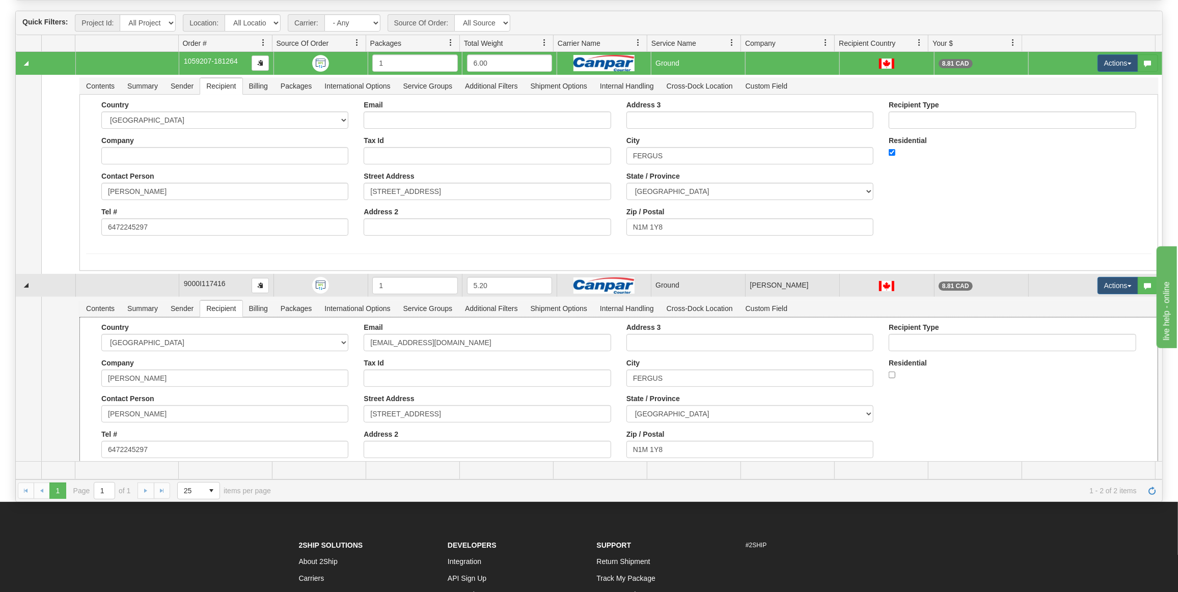
click at [200, 280] on span "9000I117416" at bounding box center [205, 284] width 42 height 8
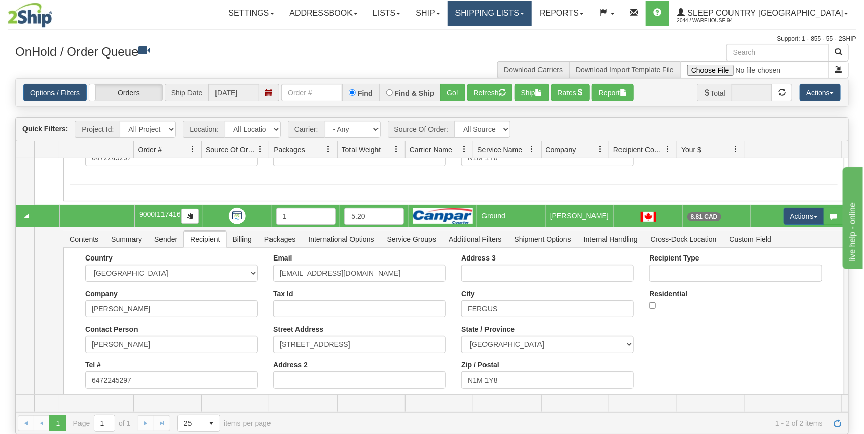
click at [529, 13] on link "Shipping lists" at bounding box center [490, 13] width 84 height 25
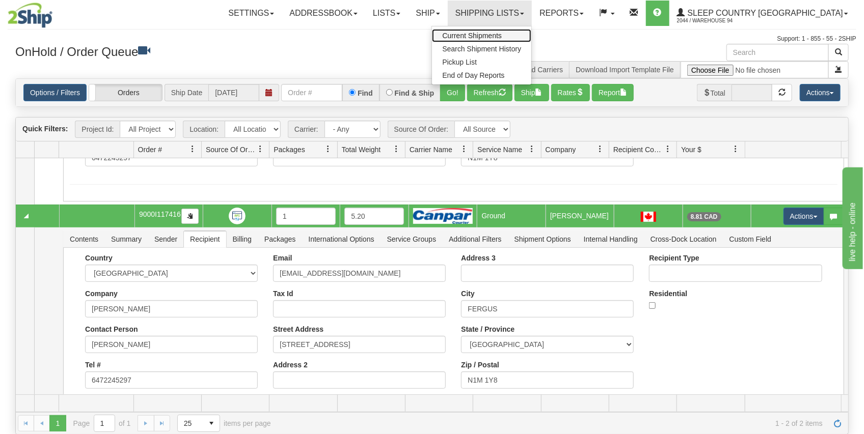
click at [502, 35] on span "Current Shipments" at bounding box center [472, 36] width 60 height 8
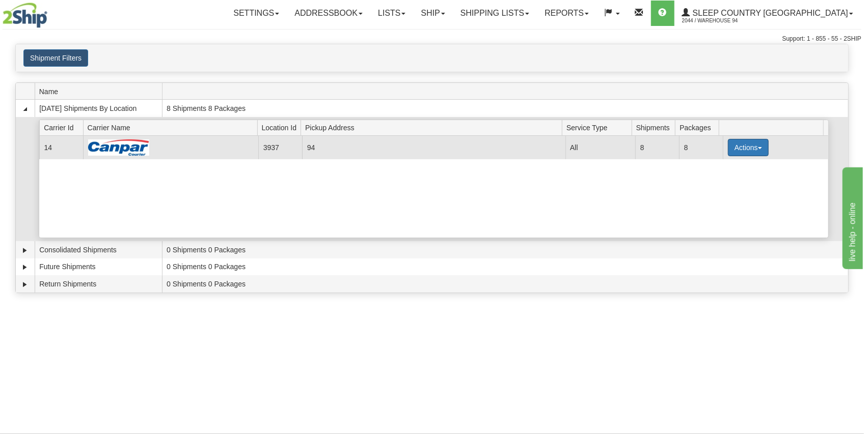
click at [750, 148] on button "Actions" at bounding box center [748, 147] width 41 height 17
click at [721, 168] on span "Details" at bounding box center [710, 166] width 27 height 7
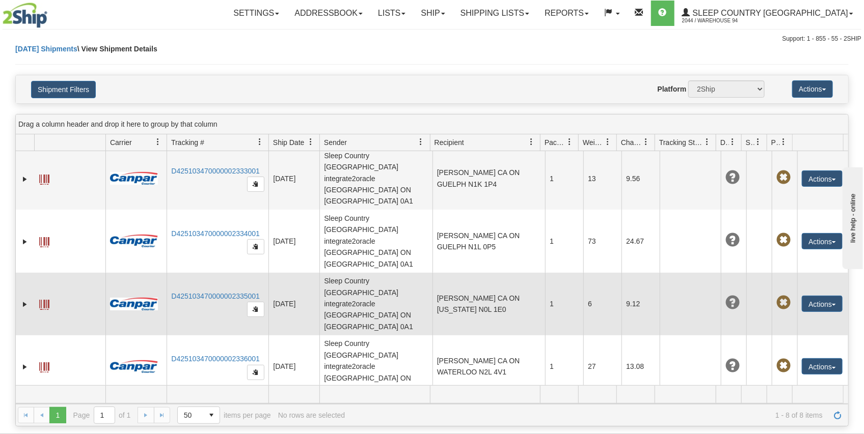
scroll to position [85, 0]
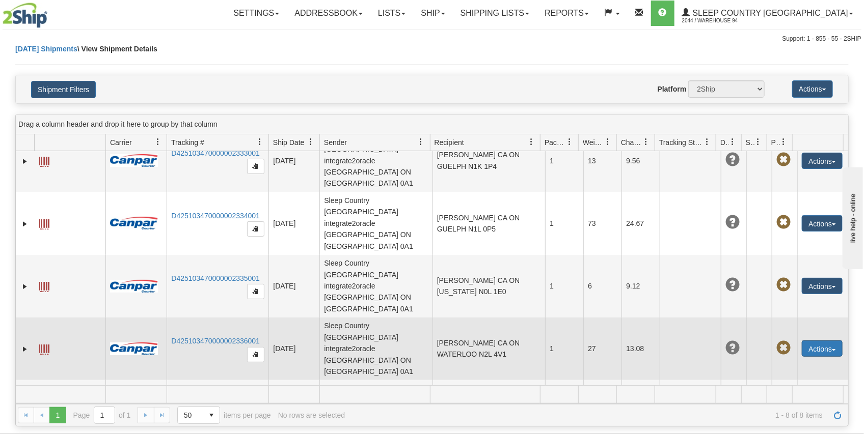
click at [802, 341] on button "Actions" at bounding box center [822, 349] width 41 height 16
click at [783, 361] on link "Edit" at bounding box center [800, 367] width 81 height 13
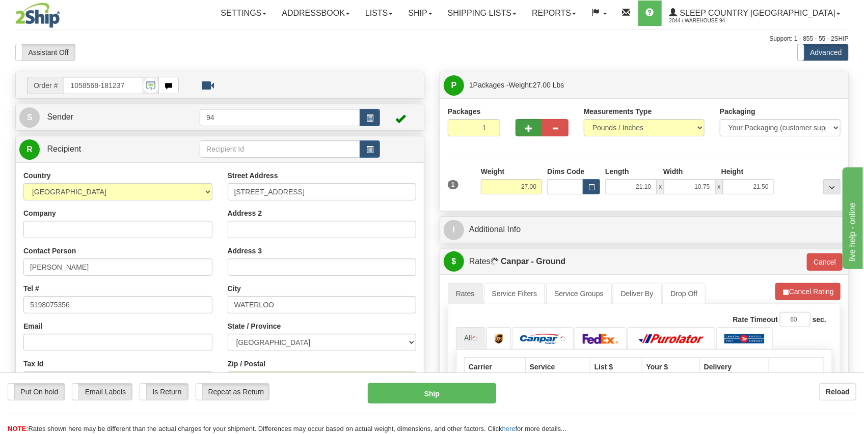
click at [517, 122] on div at bounding box center [542, 125] width 68 height 39
click at [520, 123] on button "button" at bounding box center [528, 127] width 26 height 17
type input "2"
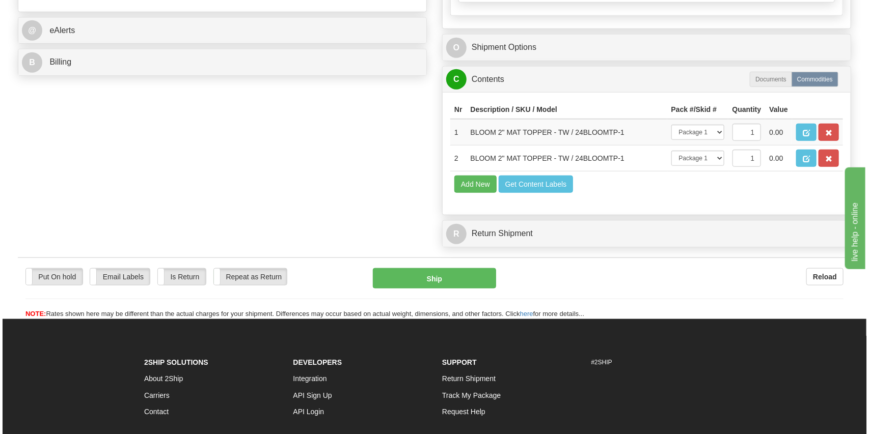
scroll to position [441, 0]
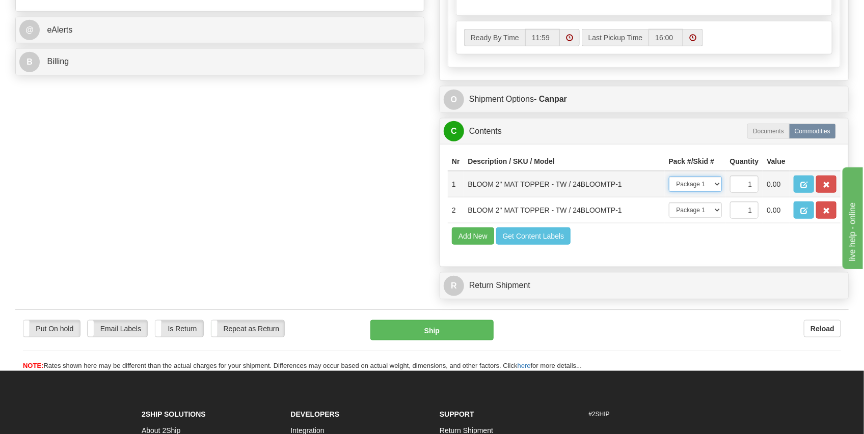
drag, startPoint x: 698, startPoint y: 180, endPoint x: 697, endPoint y: 188, distance: 8.2
click at [698, 180] on select "-- Not Assigned -- Package 1 Package 2" at bounding box center [695, 184] width 53 height 15
select select "1"
click at [669, 177] on select "-- Not Assigned -- Package 1 Package 2" at bounding box center [695, 184] width 53 height 15
click at [461, 320] on button "Ship" at bounding box center [432, 330] width 124 height 20
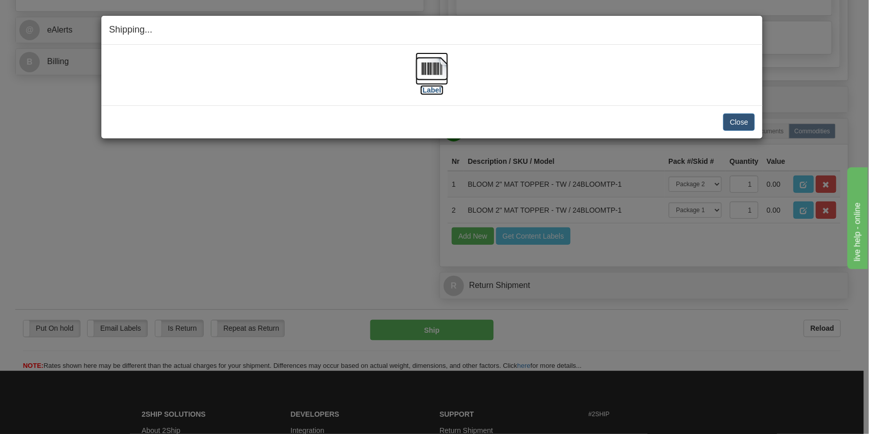
click at [429, 64] on img at bounding box center [432, 68] width 33 height 33
